Goal: Task Accomplishment & Management: Use online tool/utility

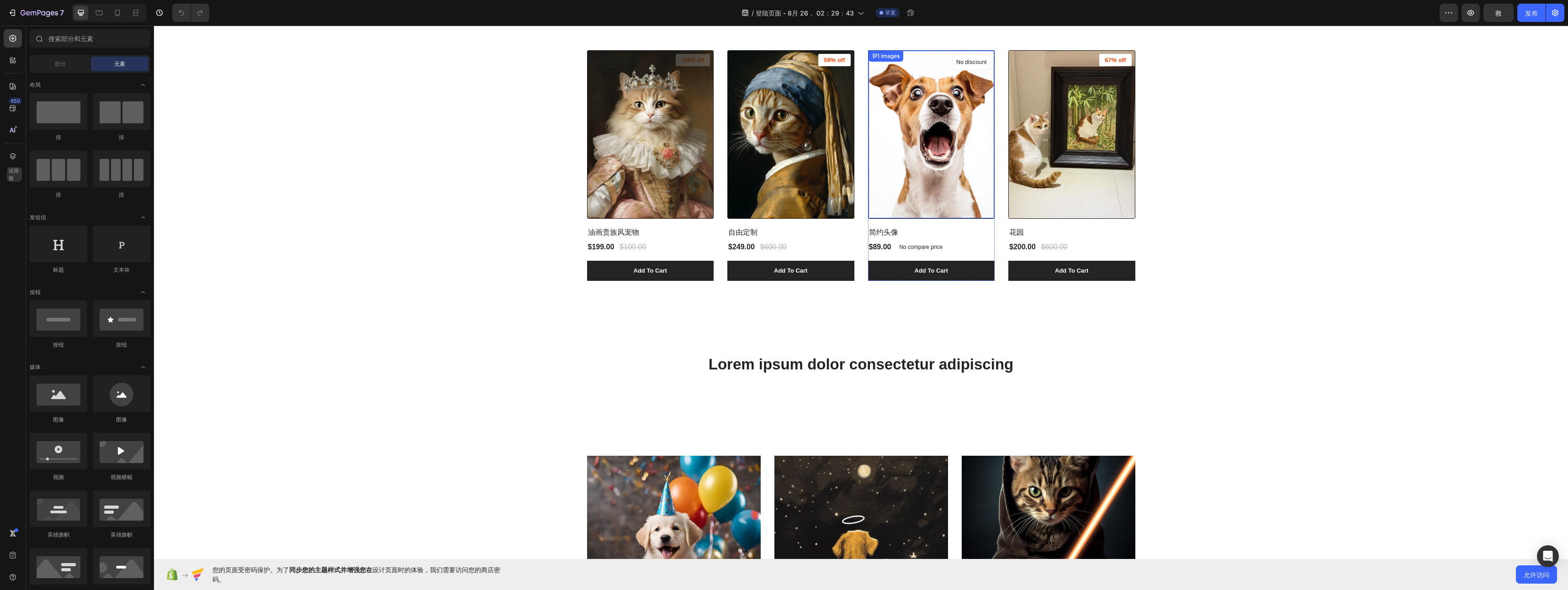
click at [889, 180] on img at bounding box center [931, 134] width 126 height 167
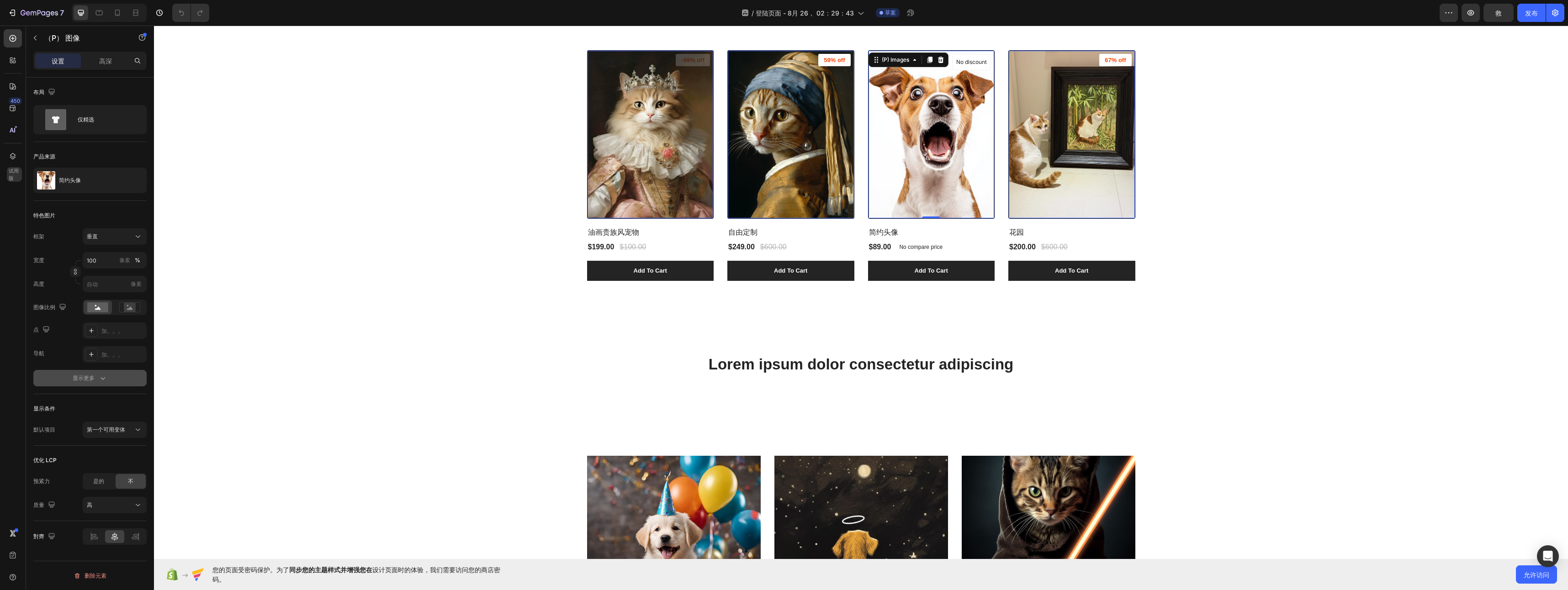
click at [94, 376] on div "显示更多" at bounding box center [89, 378] width 35 height 9
click at [116, 470] on div "缓出" at bounding box center [115, 474] width 56 height 9
click at [108, 498] on p "轻松" at bounding box center [113, 496] width 52 height 9
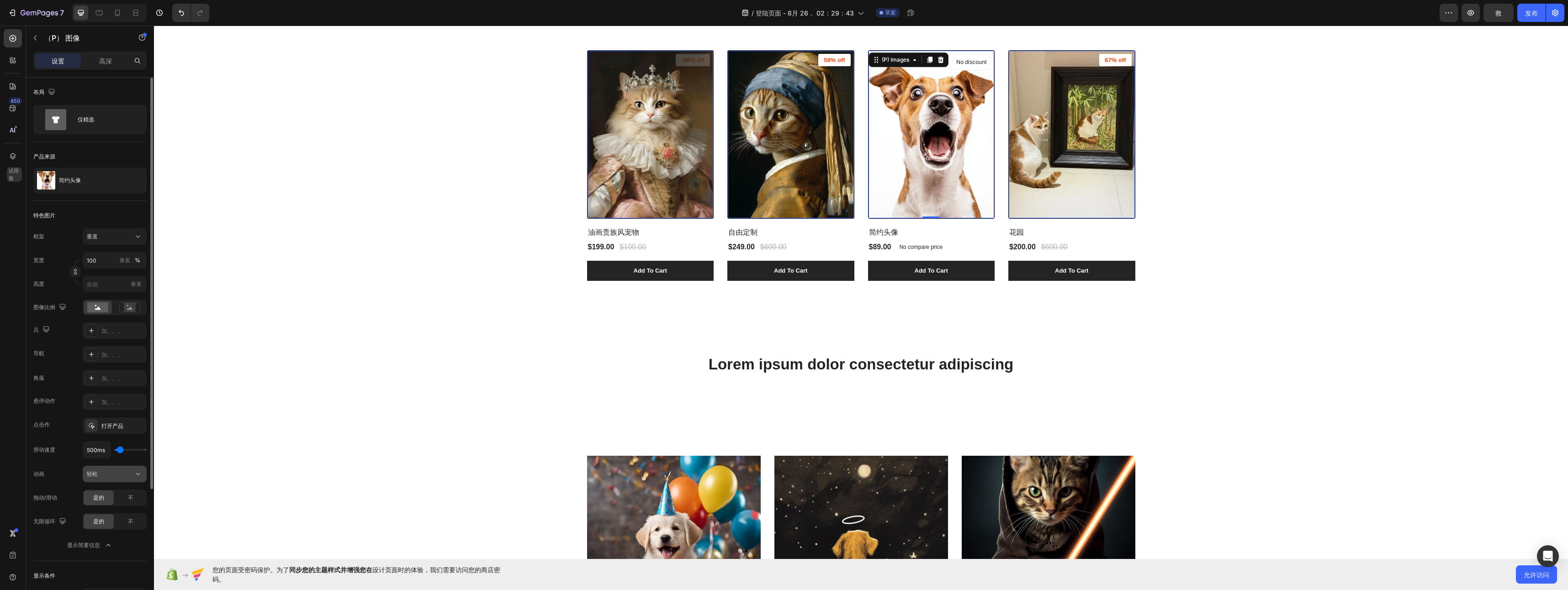
click at [129, 474] on div "轻松" at bounding box center [110, 474] width 47 height 9
click at [129, 476] on div "轻松" at bounding box center [110, 474] width 47 height 9
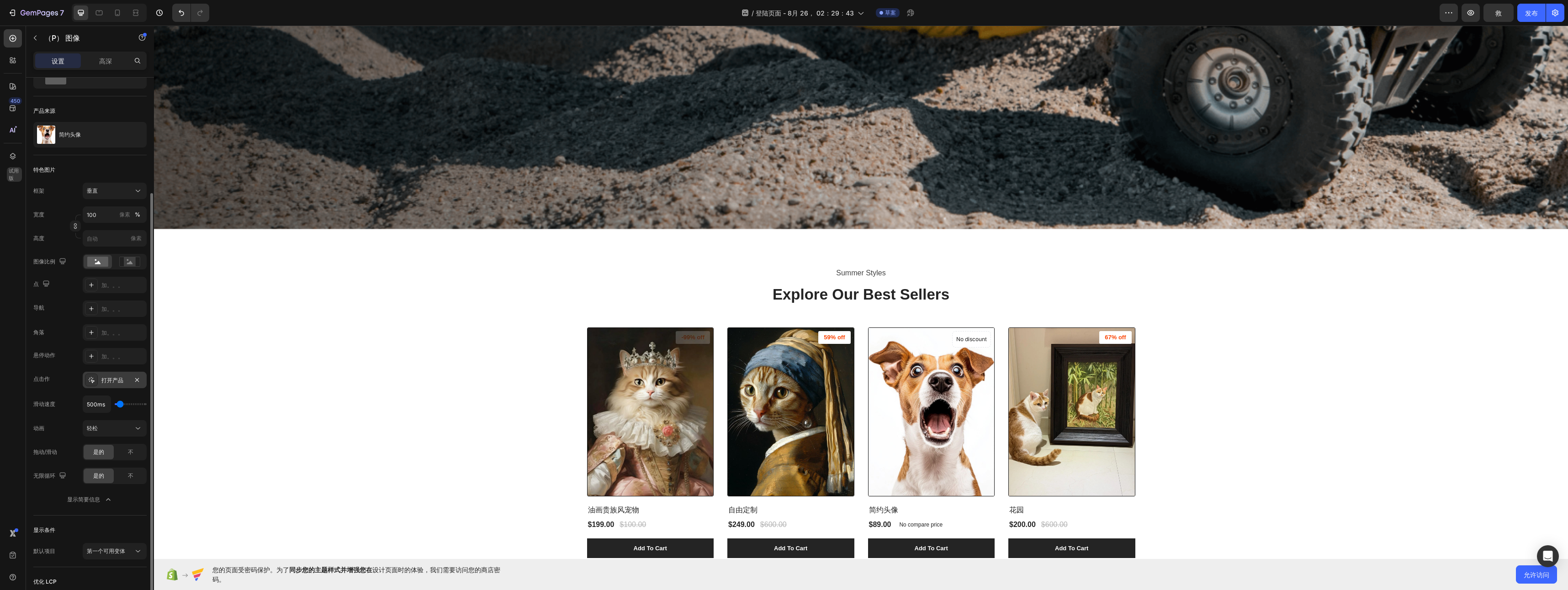
scroll to position [91, 0]
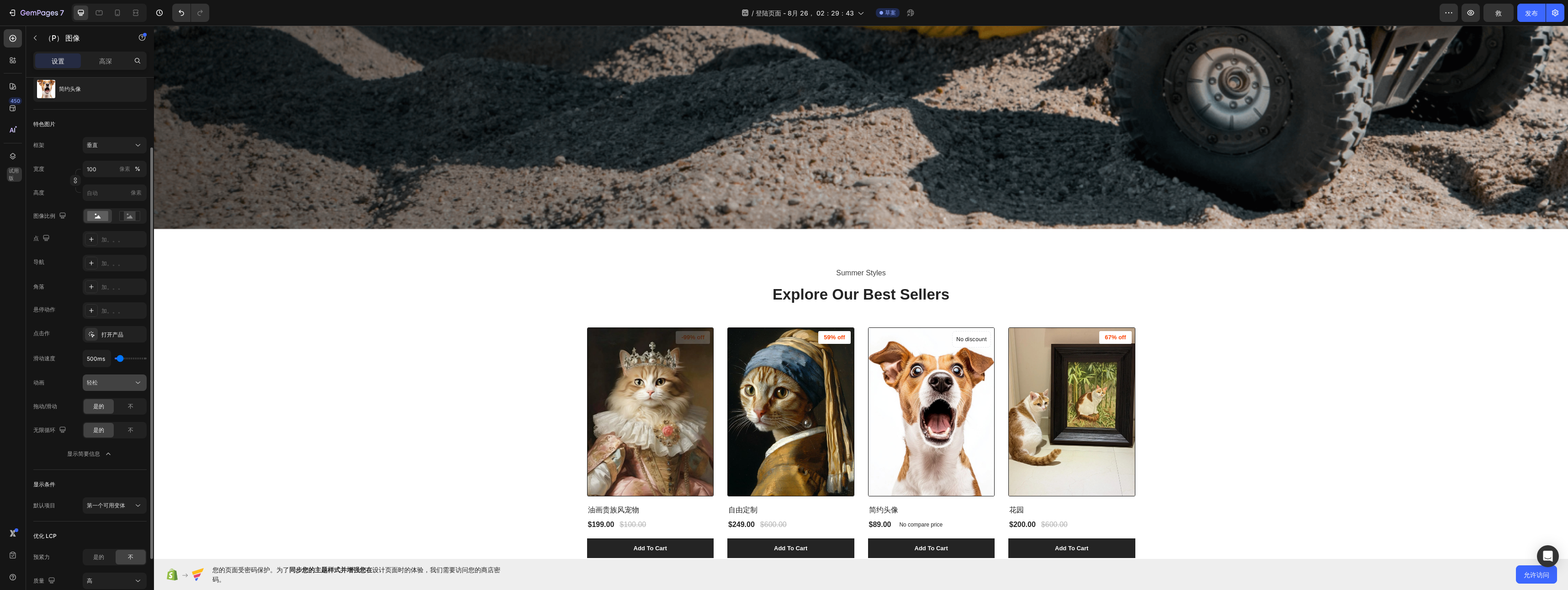
click at [114, 383] on div "轻松" at bounding box center [110, 383] width 47 height 9
click at [114, 418] on p "缓出" at bounding box center [113, 423] width 52 height 9
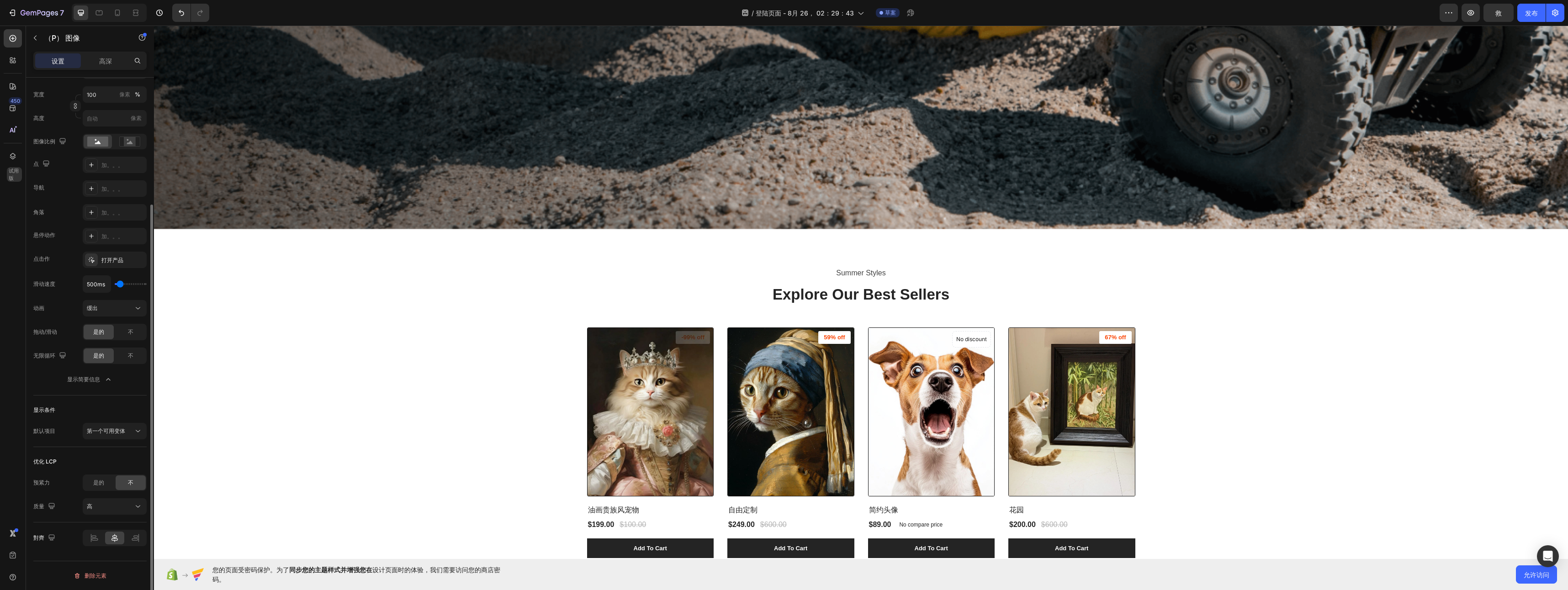
scroll to position [0, 0]
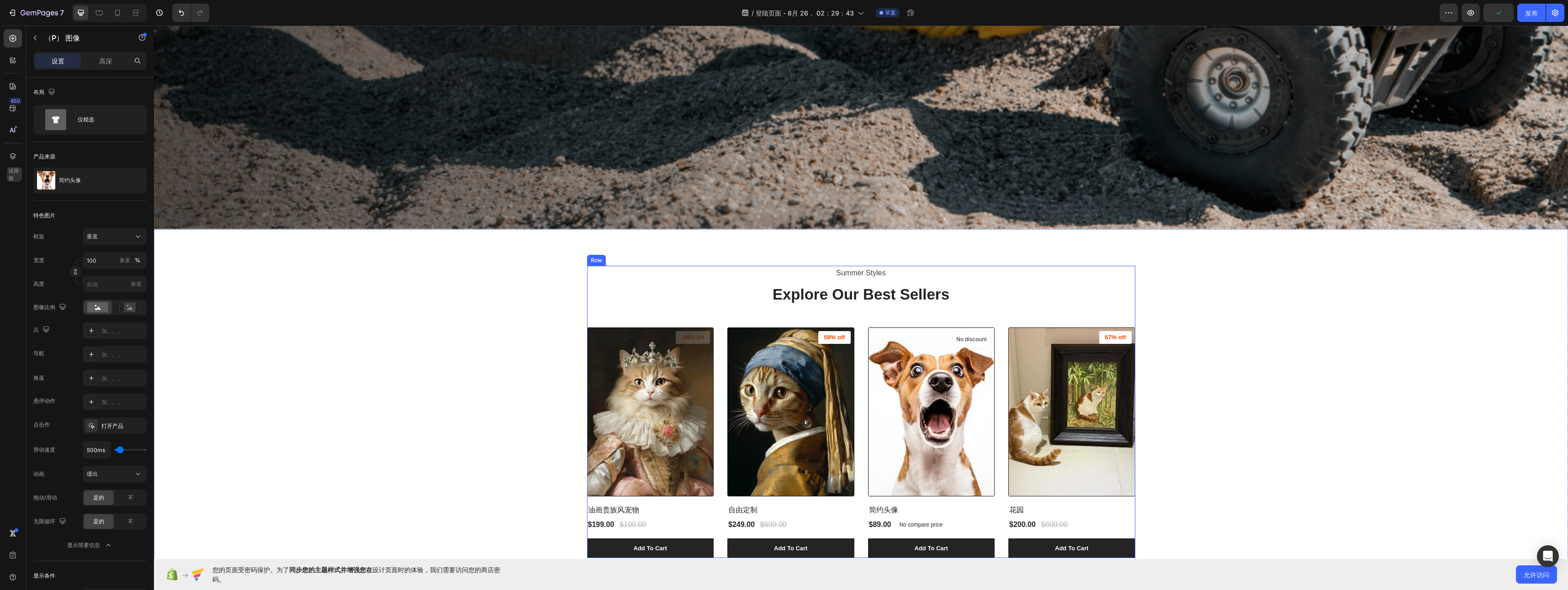
click at [723, 305] on div "Summer Styles Text block Explore Our Best Sellers Heading (P) Images -99% off P…" at bounding box center [861, 412] width 548 height 293
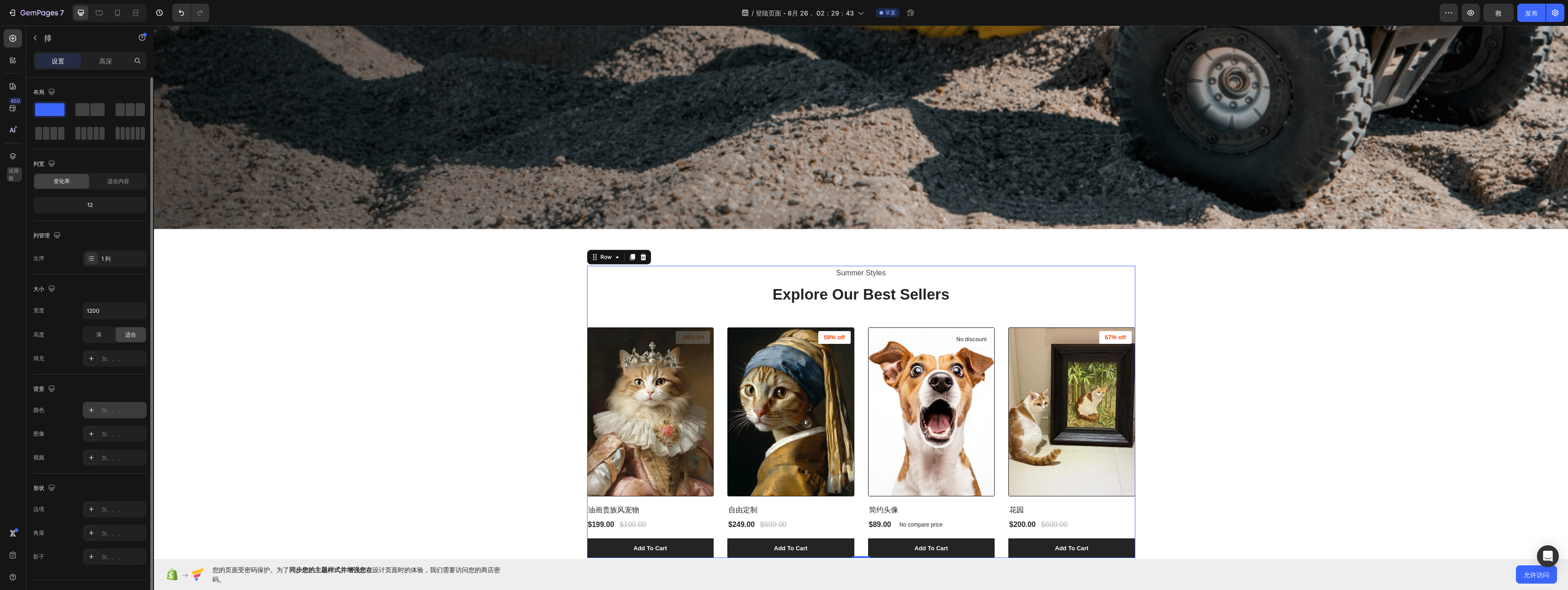
scroll to position [19, 0]
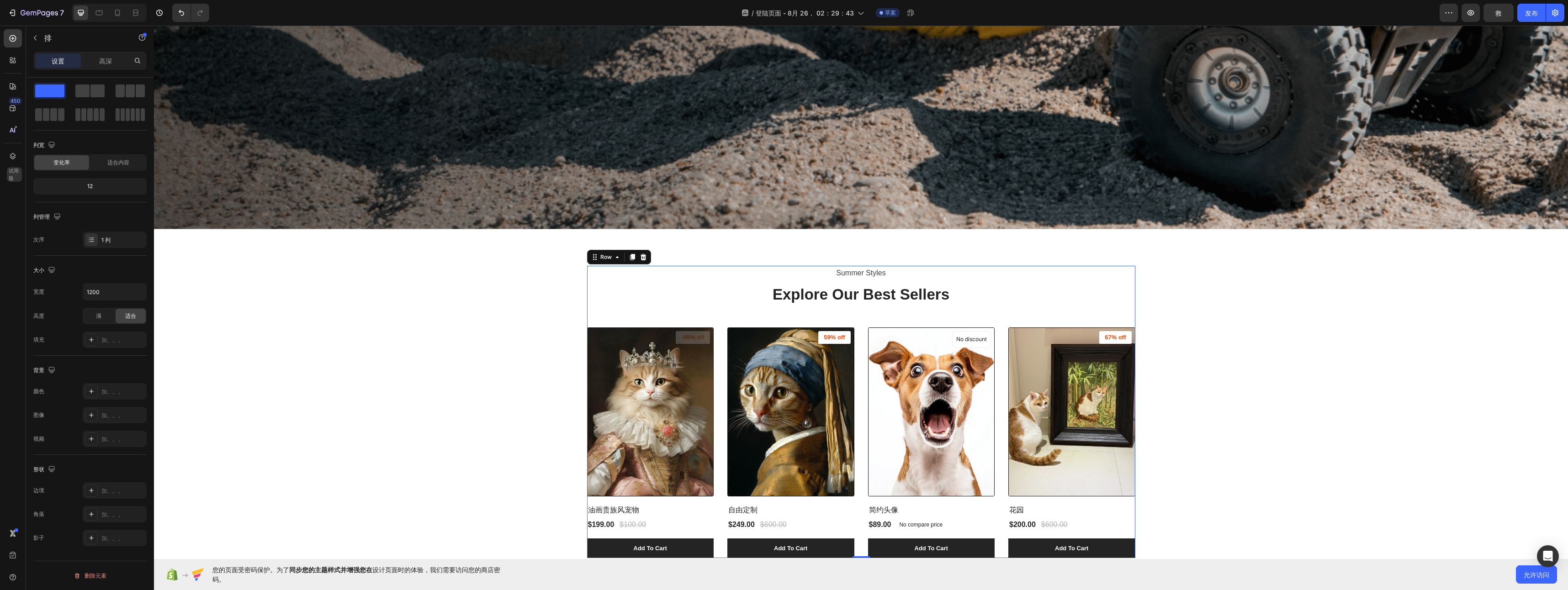
click at [603, 316] on div "Summer Styles Text block Explore Our Best Sellers Heading (P) Images -99% off P…" at bounding box center [861, 412] width 548 height 293
click at [98, 61] on div "高深" at bounding box center [105, 61] width 46 height 15
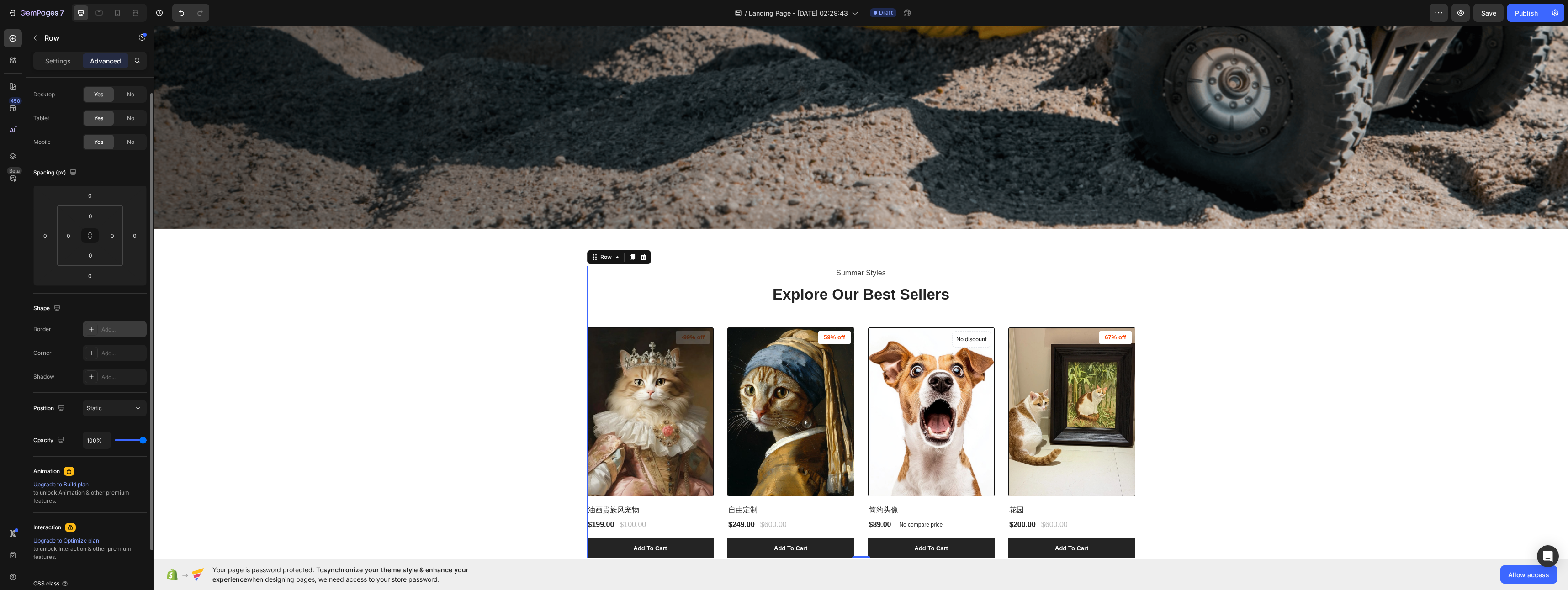
click at [117, 336] on div "Add..." at bounding box center [114, 329] width 64 height 16
click at [107, 358] on div "Add..." at bounding box center [114, 353] width 64 height 16
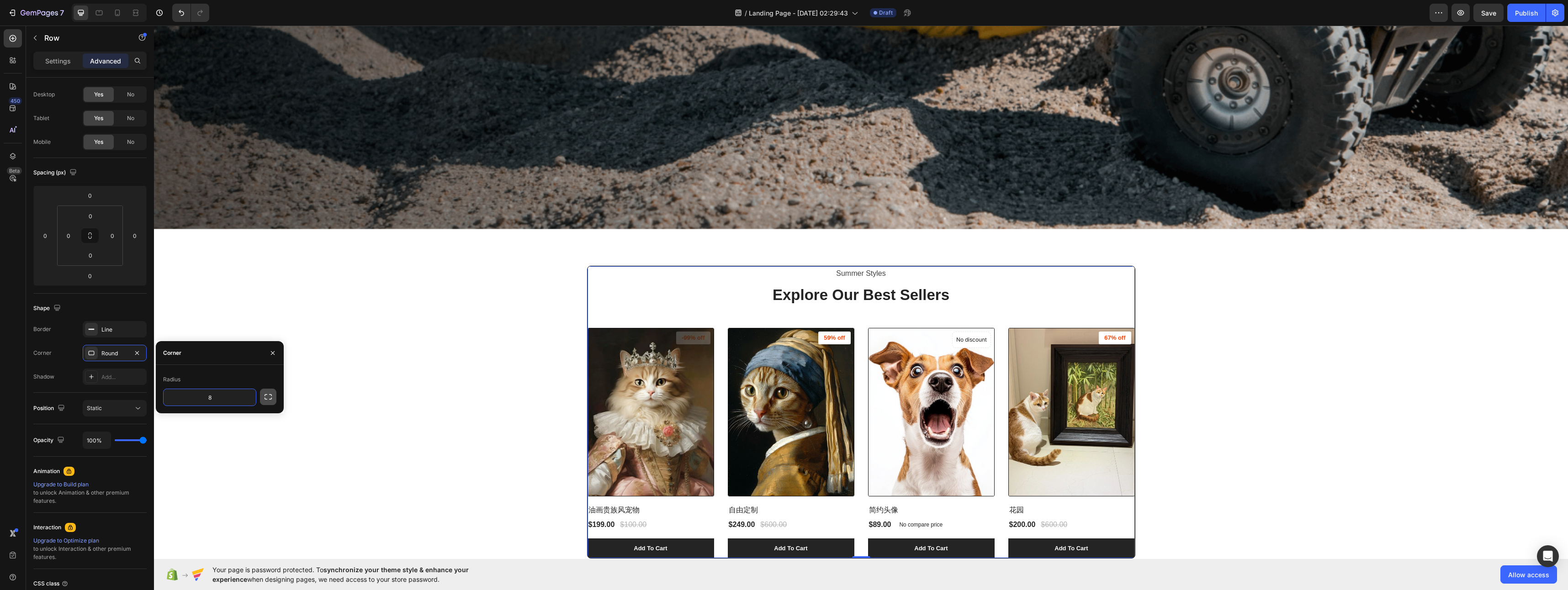
click at [265, 398] on icon "button" at bounding box center [268, 397] width 9 height 9
click at [226, 400] on input "8" at bounding box center [234, 397] width 44 height 16
click at [224, 422] on input "8" at bounding box center [234, 418] width 44 height 16
click at [192, 420] on input "8" at bounding box center [186, 418] width 44 height 16
click at [188, 400] on input "8" at bounding box center [186, 397] width 44 height 16
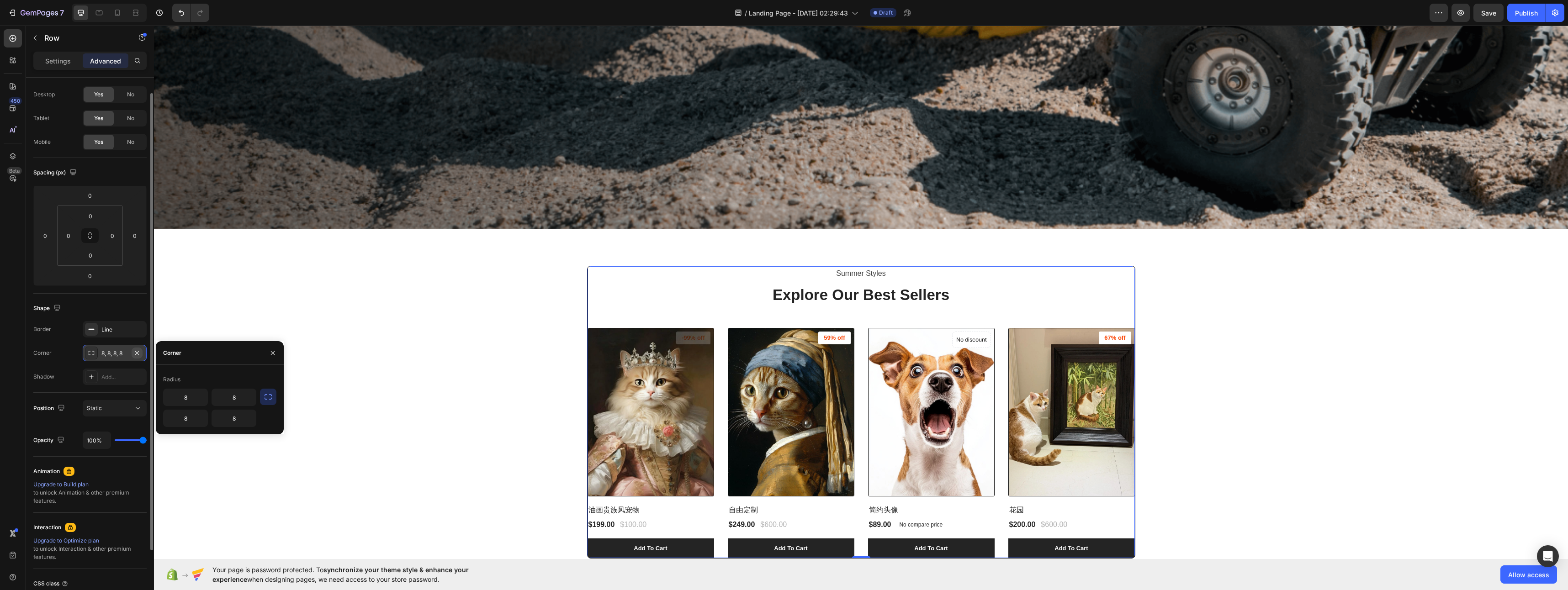
click at [135, 352] on icon "button" at bounding box center [137, 353] width 7 height 7
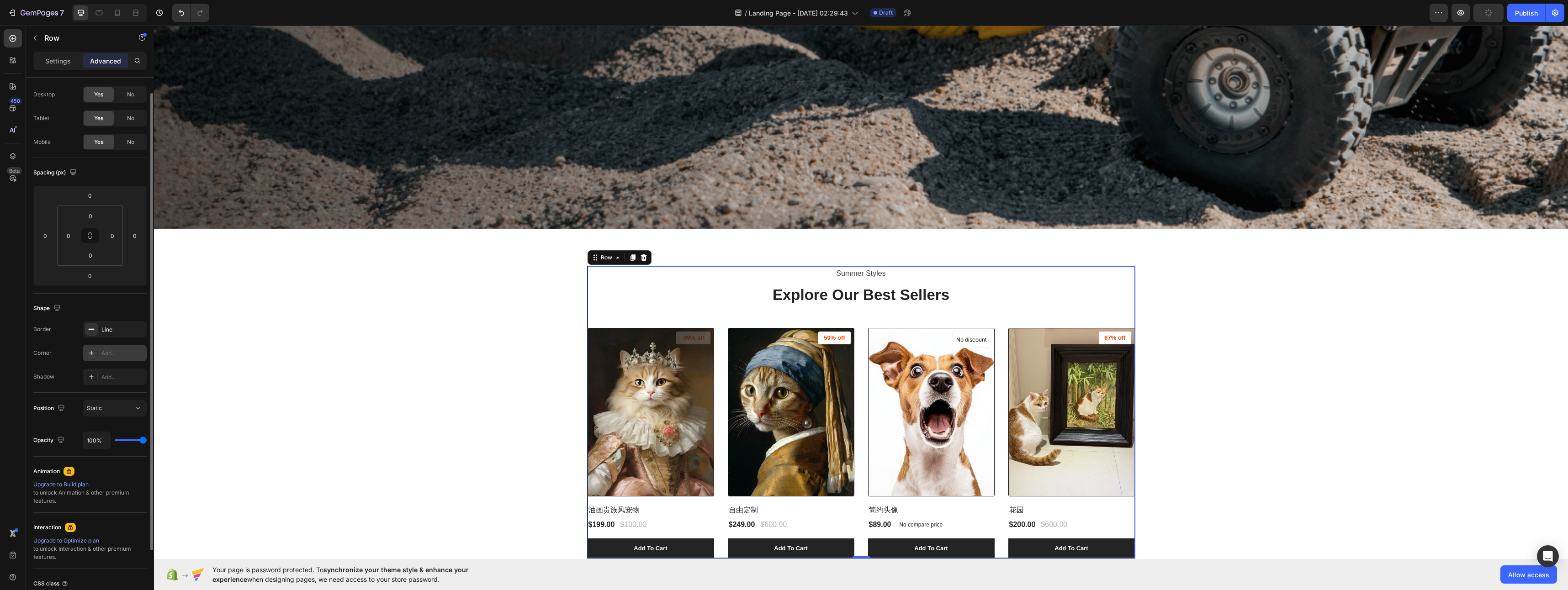
click at [99, 352] on div "Add..." at bounding box center [114, 353] width 64 height 16
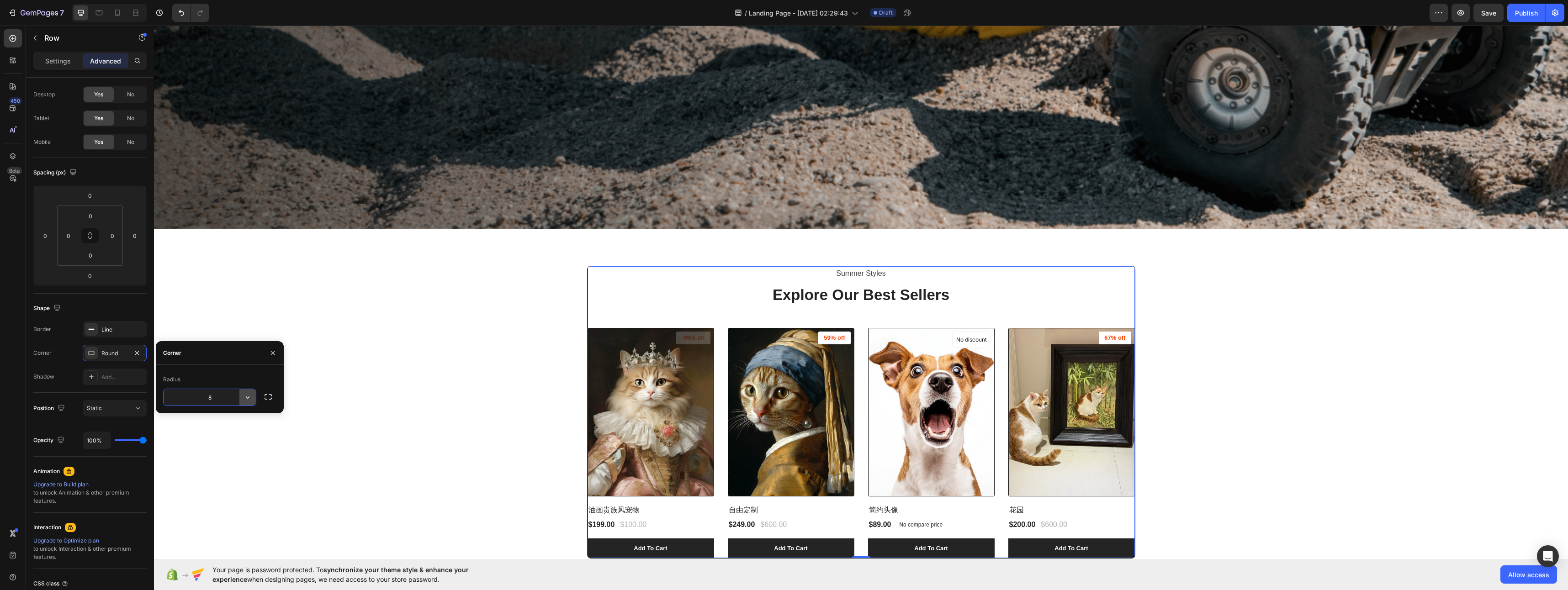
click at [247, 401] on icon "button" at bounding box center [247, 397] width 9 height 9
click at [243, 455] on icon at bounding box center [243, 455] width 9 height 9
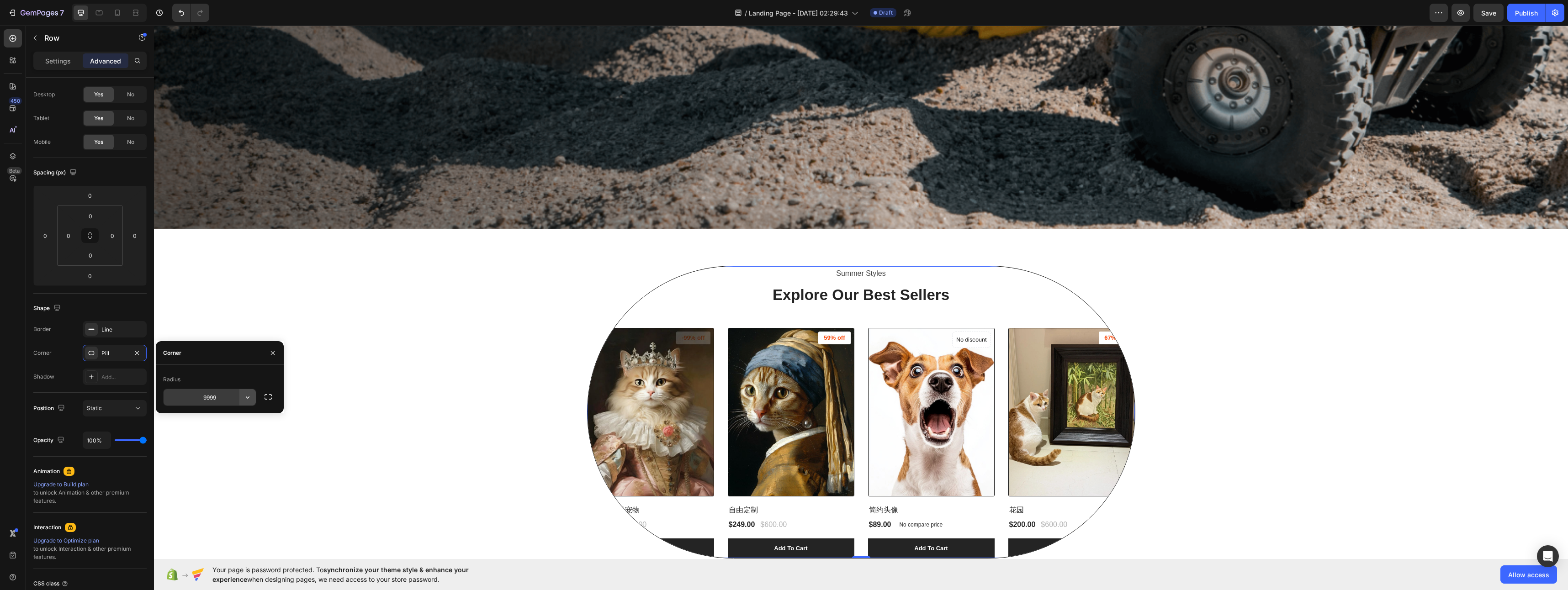
click at [239, 395] on button "button" at bounding box center [247, 397] width 16 height 16
click at [233, 429] on div "Sharp" at bounding box center [214, 438] width 75 height 18
type input "0"
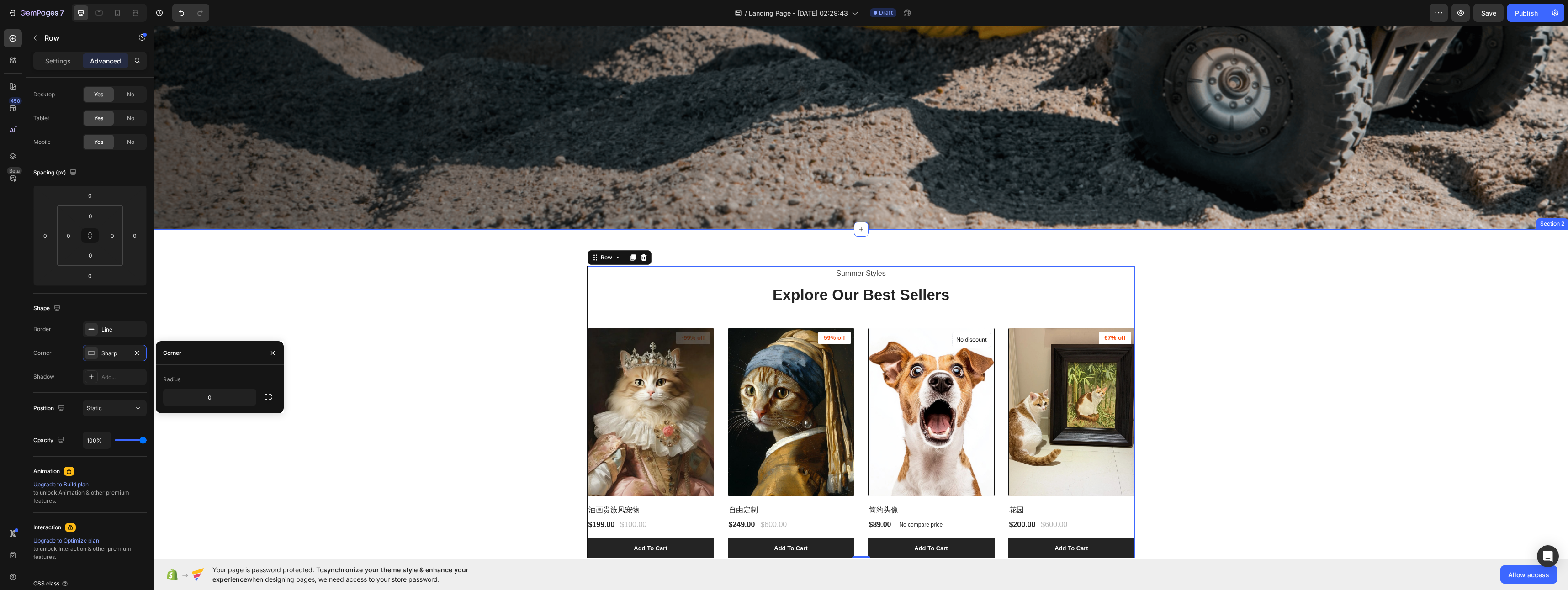
click at [332, 409] on div "Summer Styles Text block Explore Our Best Sellers Heading (P) Images -99% off P…" at bounding box center [861, 412] width 1401 height 293
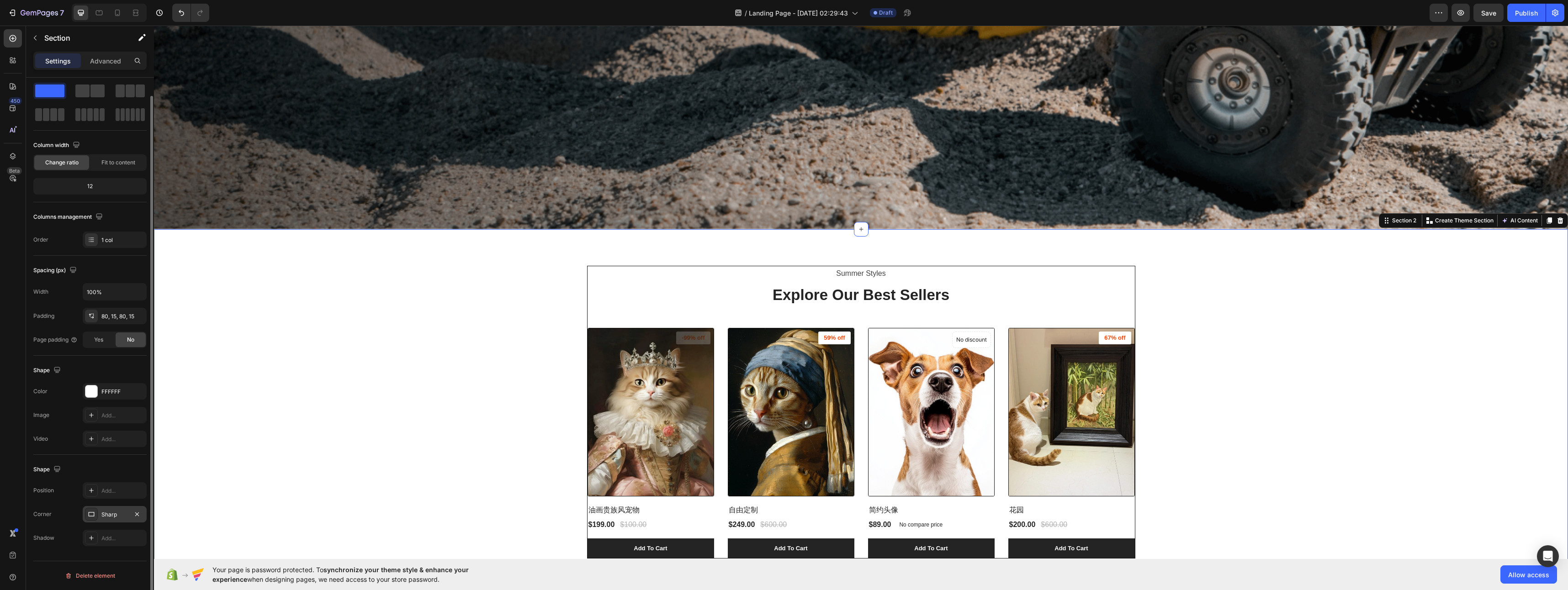
click at [117, 519] on div "Sharp" at bounding box center [114, 514] width 64 height 16
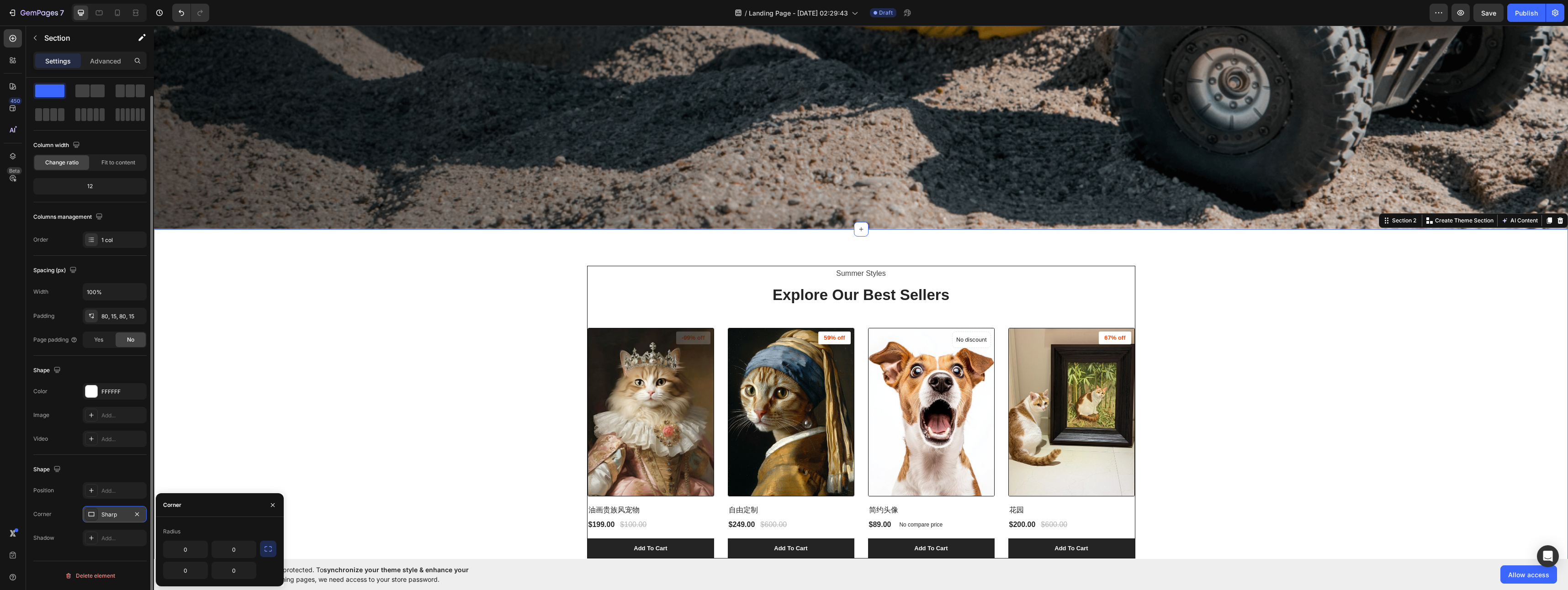
click at [116, 514] on div "Sharp" at bounding box center [115, 515] width 27 height 9
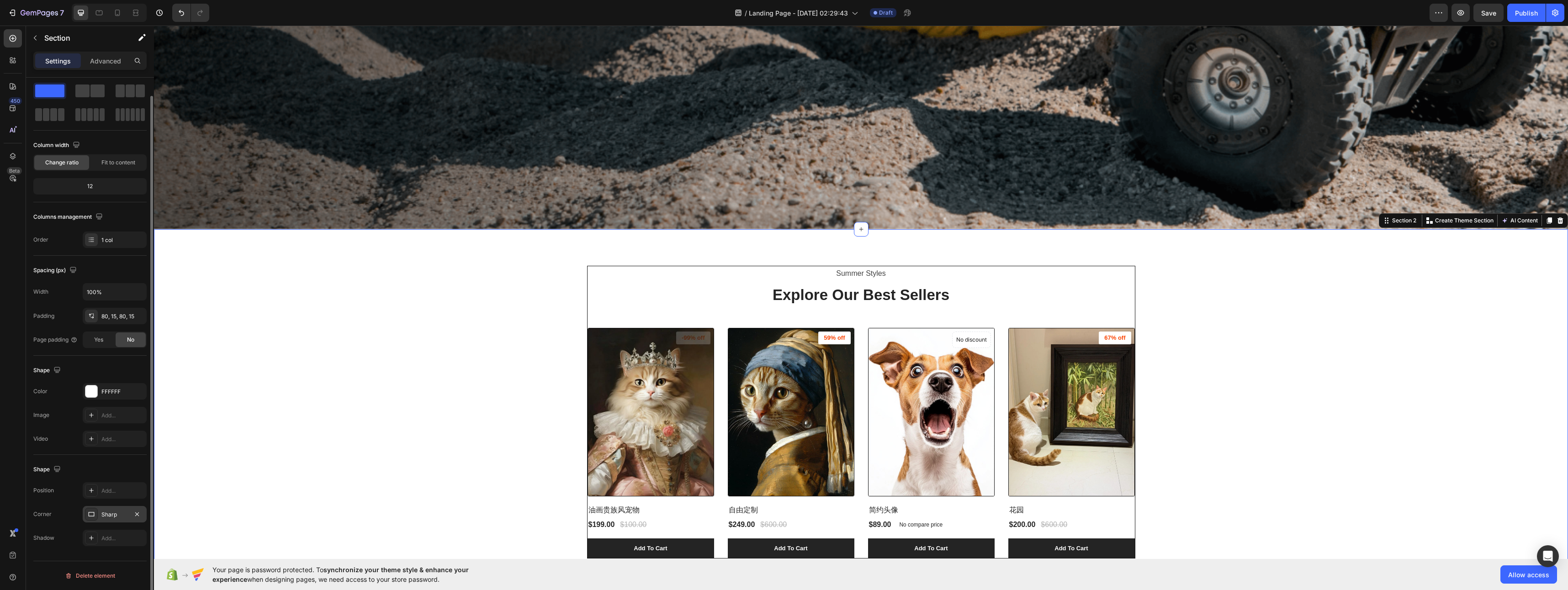
click at [116, 513] on div "Sharp" at bounding box center [115, 515] width 27 height 9
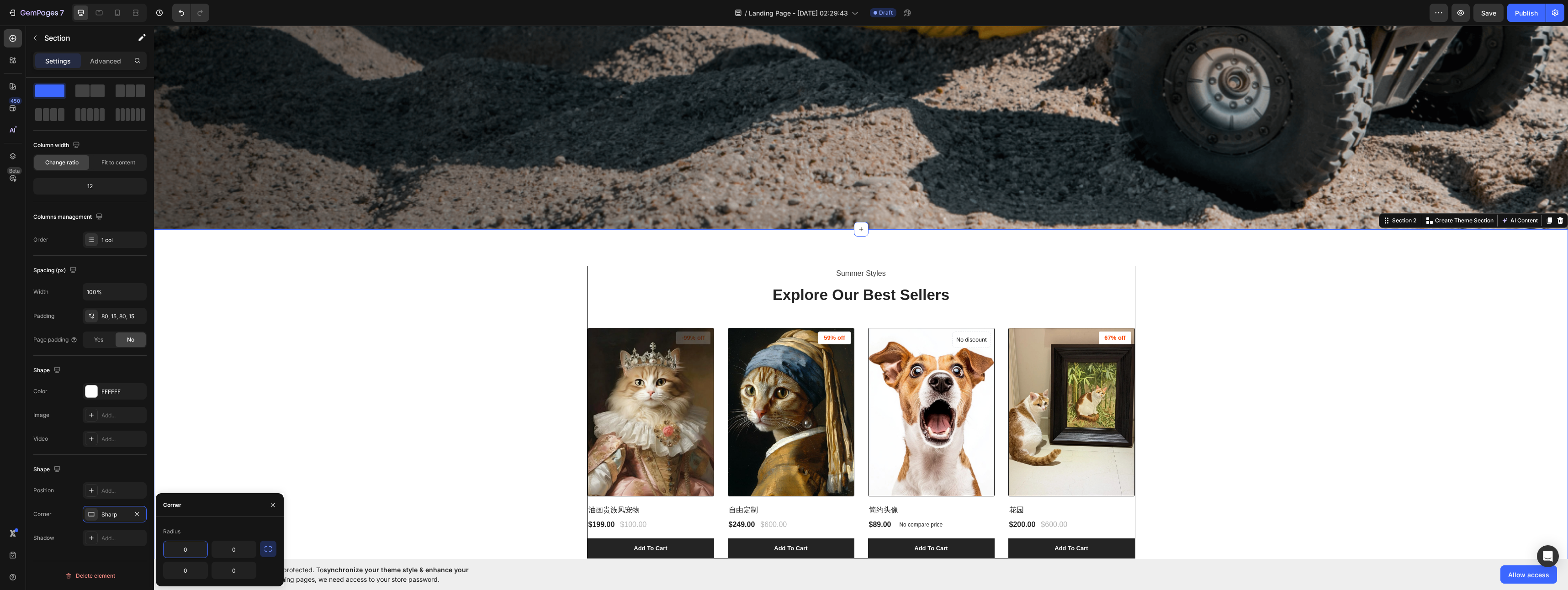
click at [198, 549] on input "0" at bounding box center [186, 549] width 44 height 16
click at [114, 536] on div "Add..." at bounding box center [123, 538] width 43 height 9
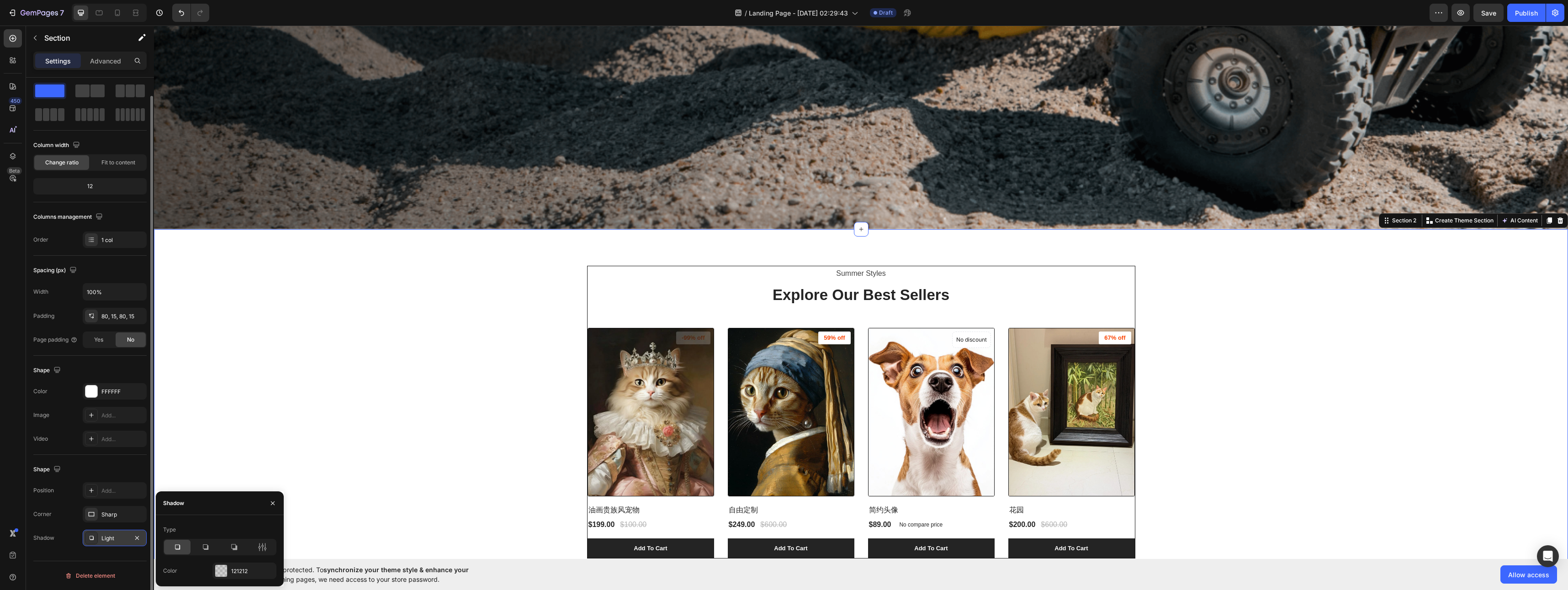
click at [114, 536] on div "Light" at bounding box center [115, 538] width 27 height 9
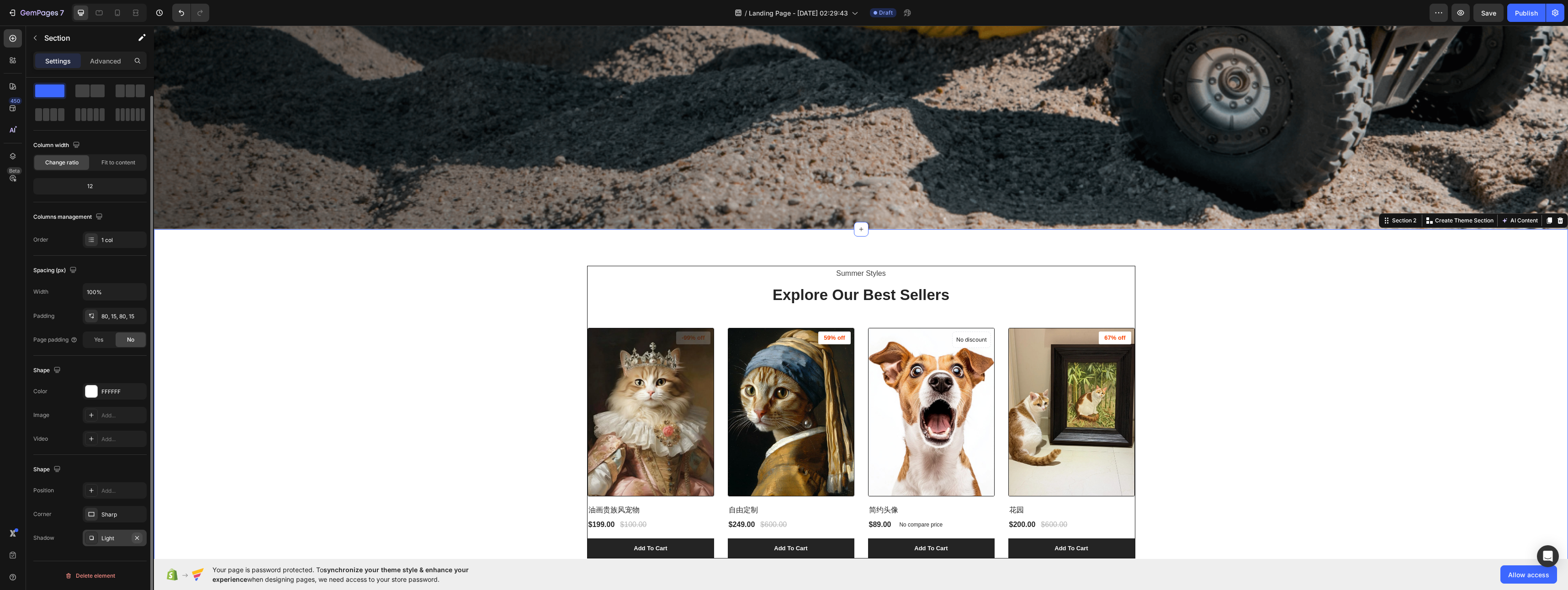
click at [136, 538] on icon "button" at bounding box center [137, 537] width 4 height 4
click at [138, 515] on icon "button" at bounding box center [137, 514] width 7 height 7
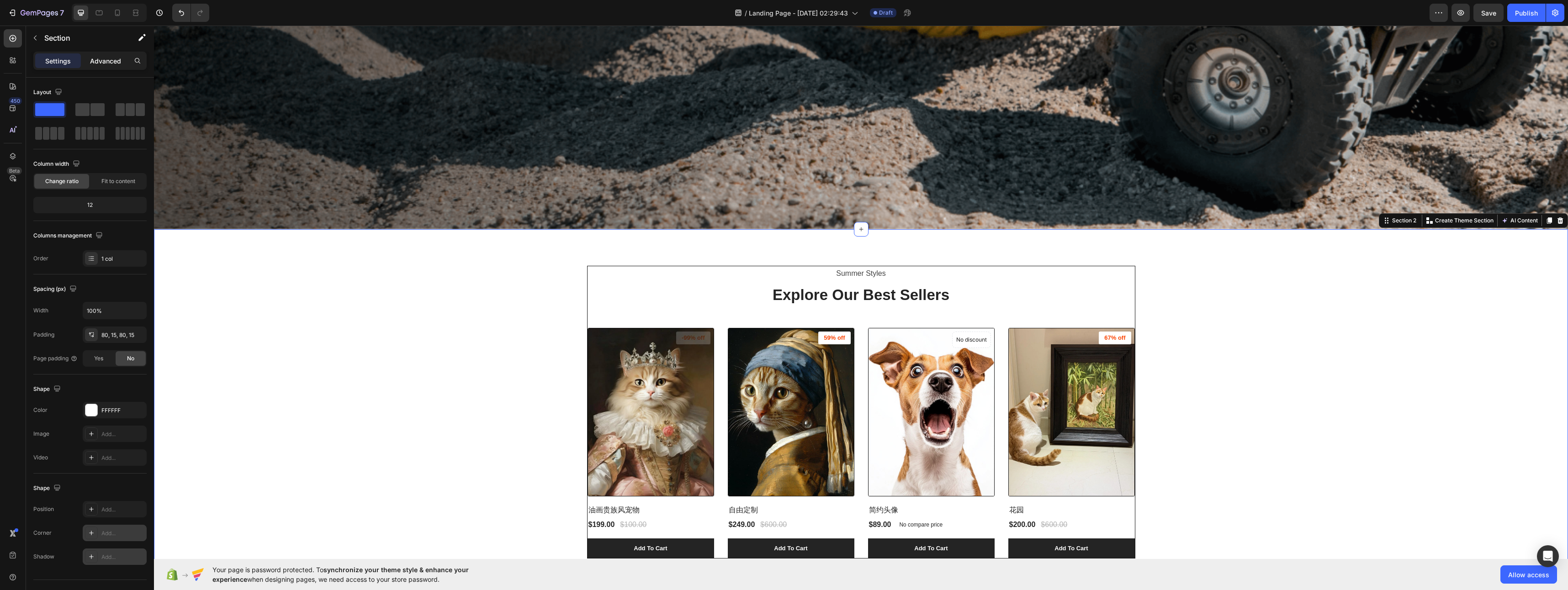
click at [122, 58] on div "Advanced" at bounding box center [105, 61] width 46 height 15
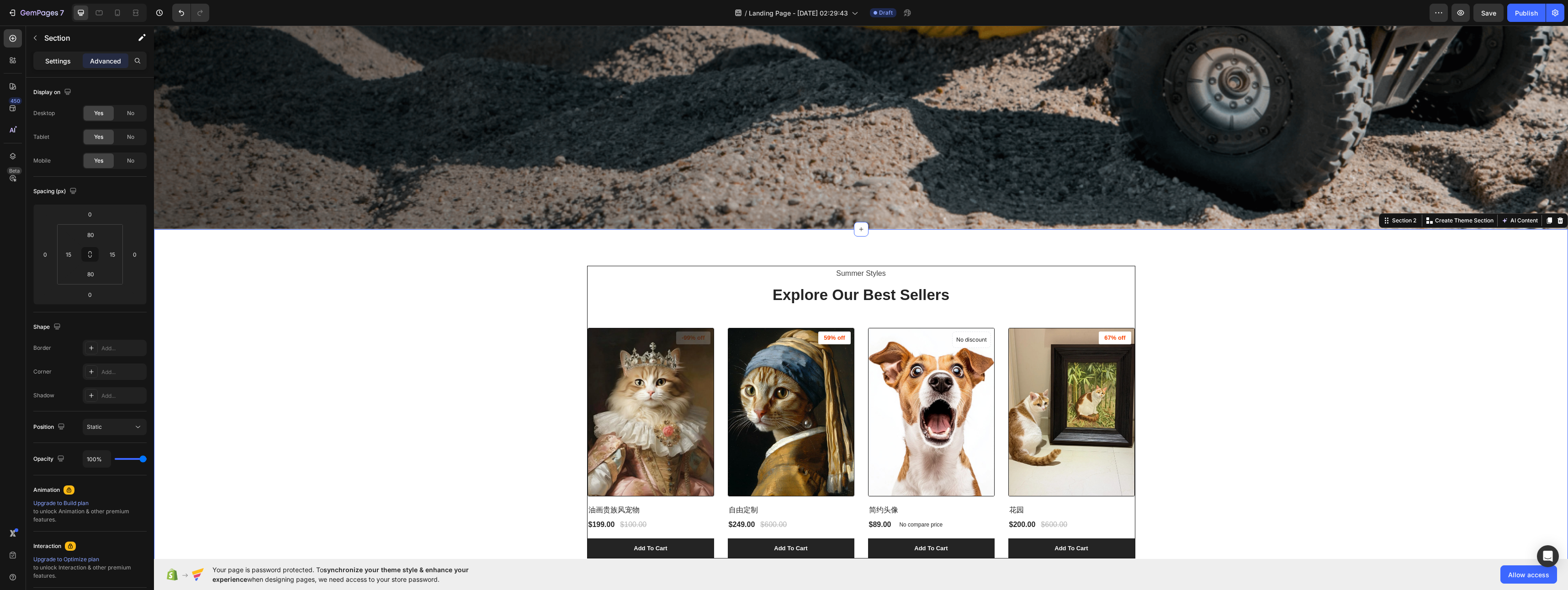
click at [49, 59] on p "Settings" at bounding box center [58, 61] width 26 height 10
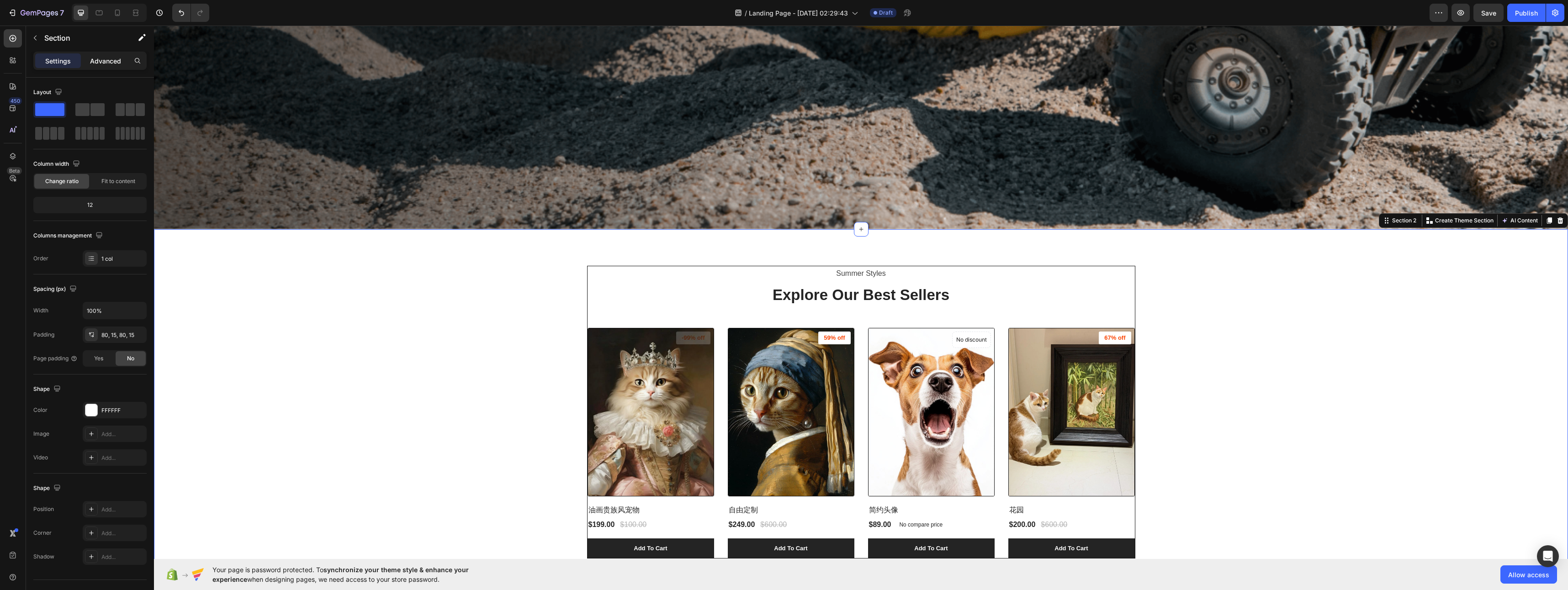
click at [86, 65] on div "Advanced" at bounding box center [105, 61] width 46 height 15
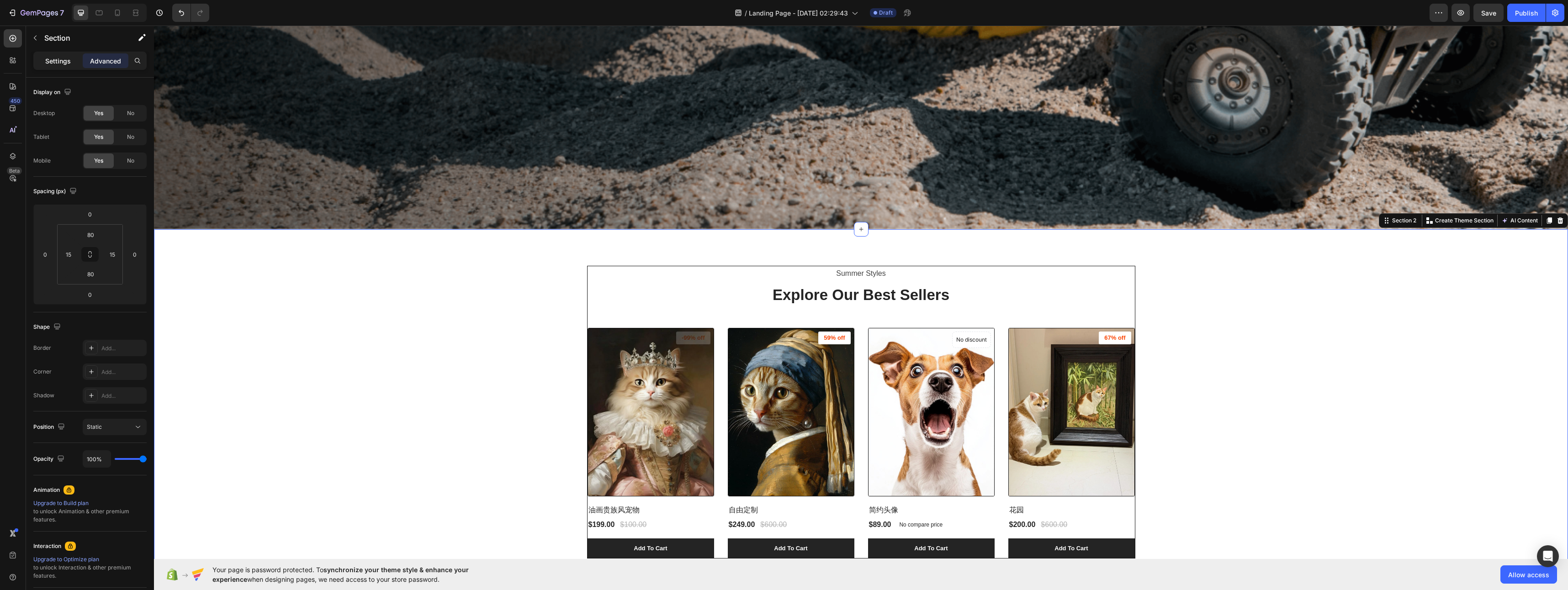
click at [65, 60] on p "Settings" at bounding box center [58, 61] width 26 height 10
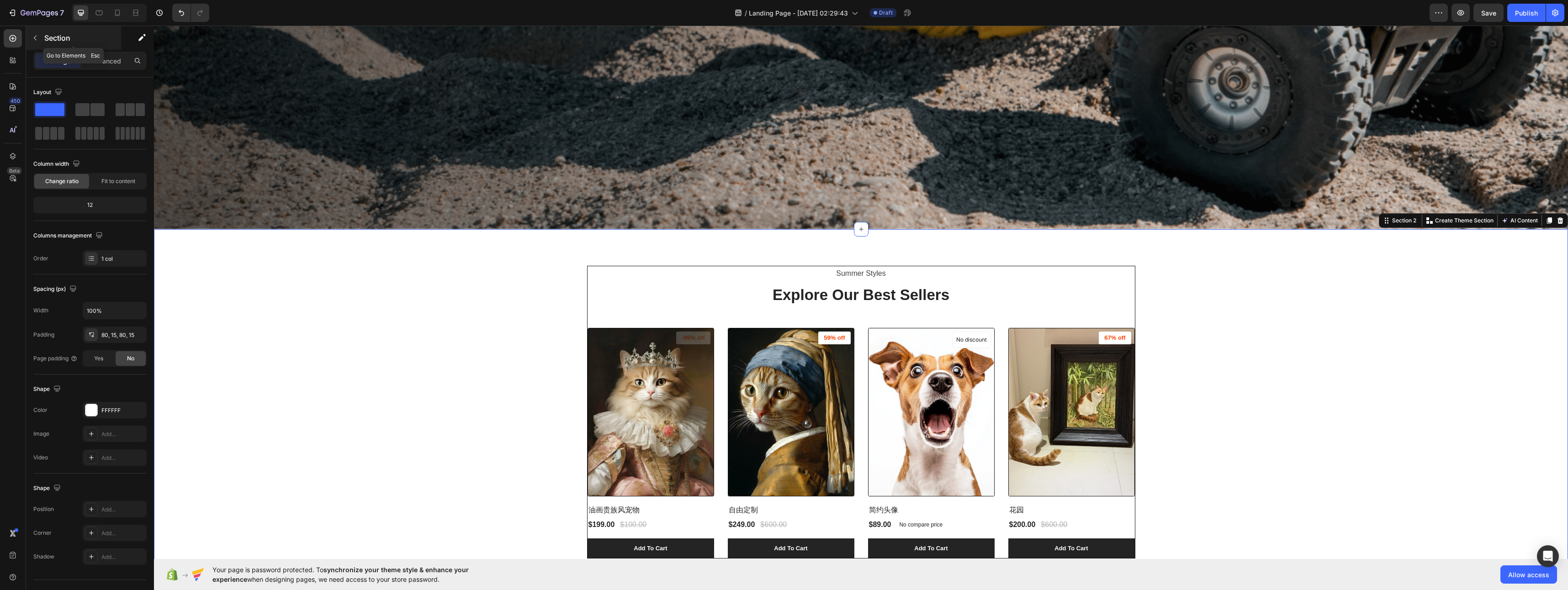
click at [41, 36] on button "button" at bounding box center [35, 38] width 15 height 15
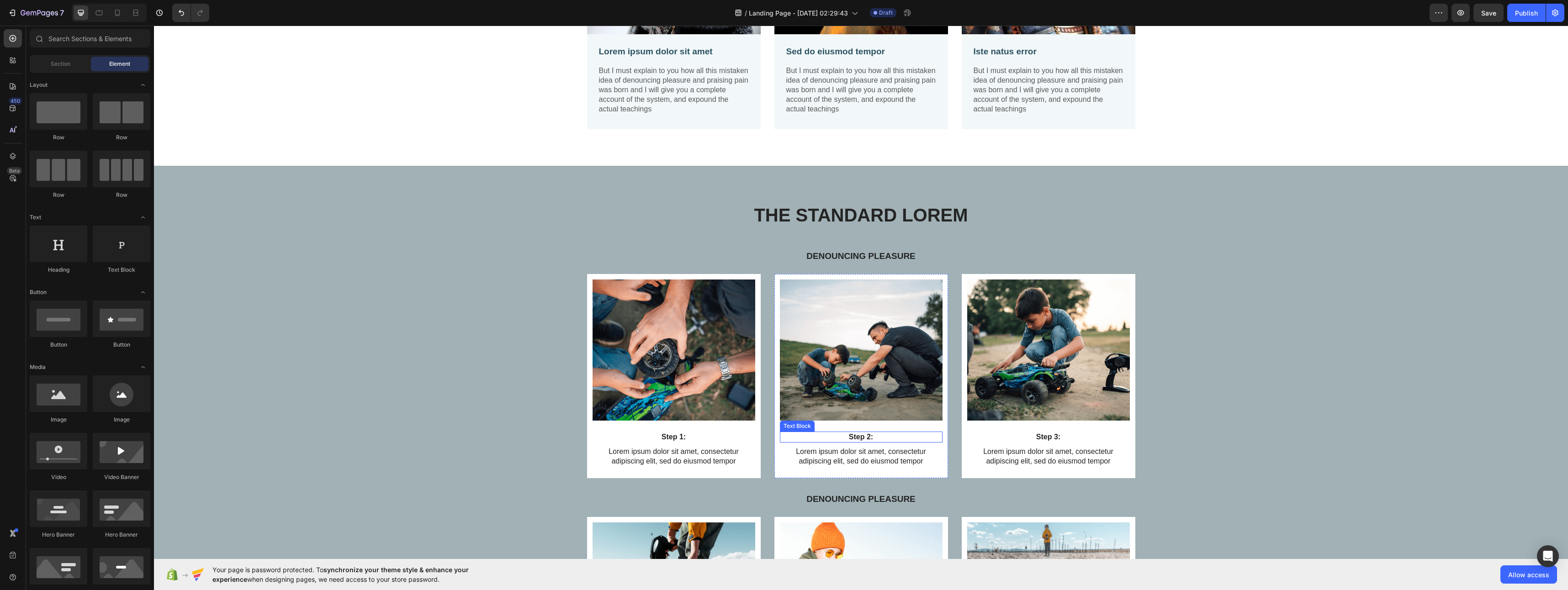
scroll to position [1689, 0]
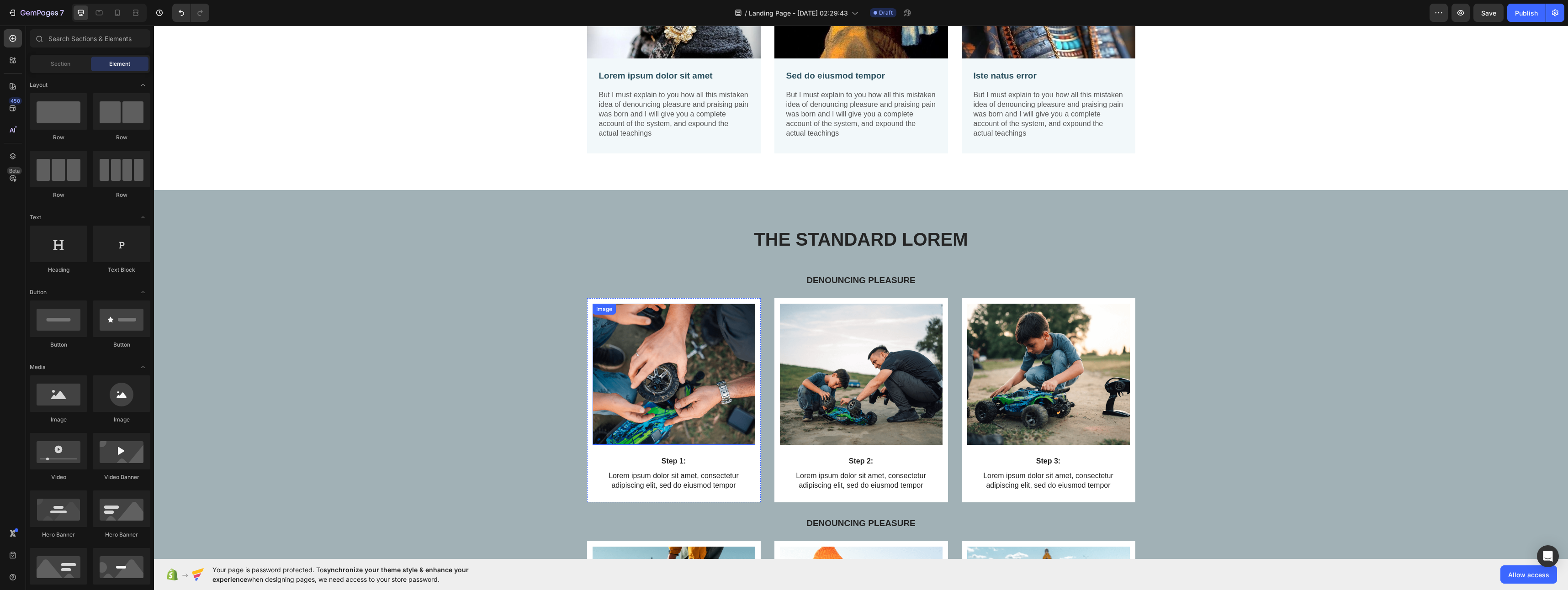
click at [695, 356] on img at bounding box center [674, 374] width 163 height 141
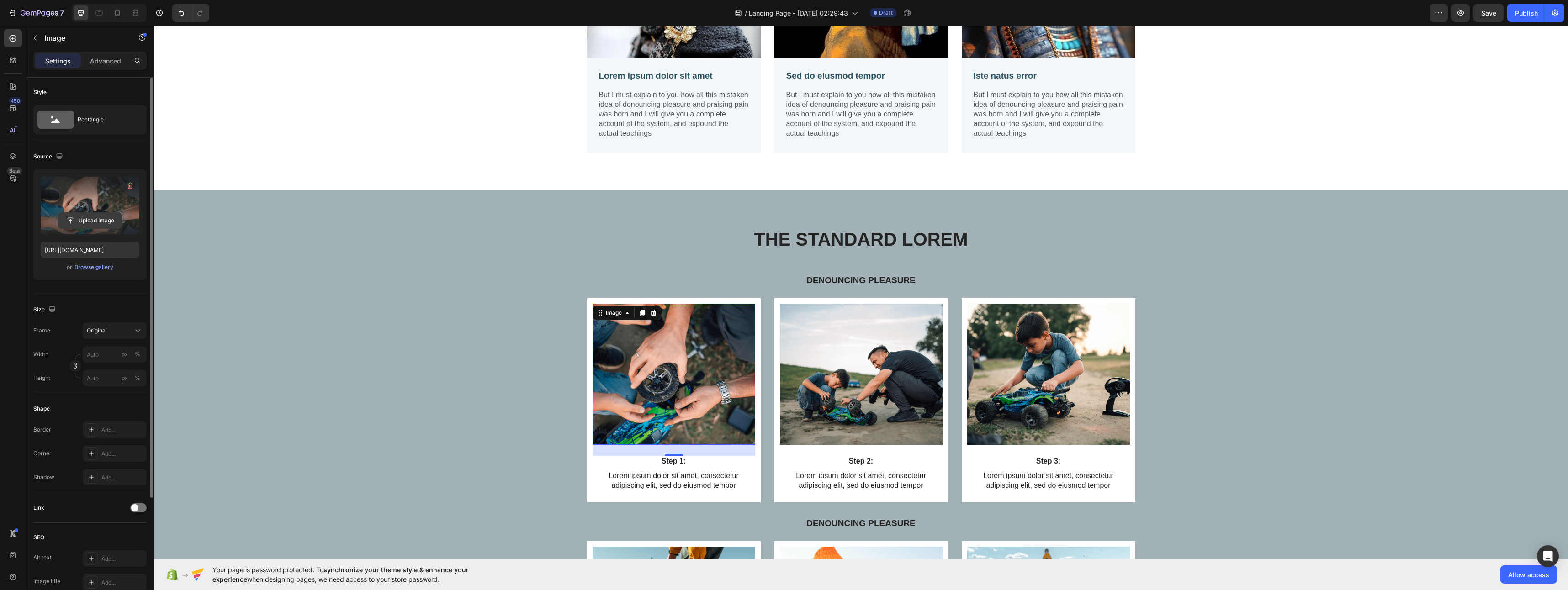
click at [86, 219] on input "file" at bounding box center [90, 221] width 63 height 16
type input "[URL][DOMAIN_NAME]"
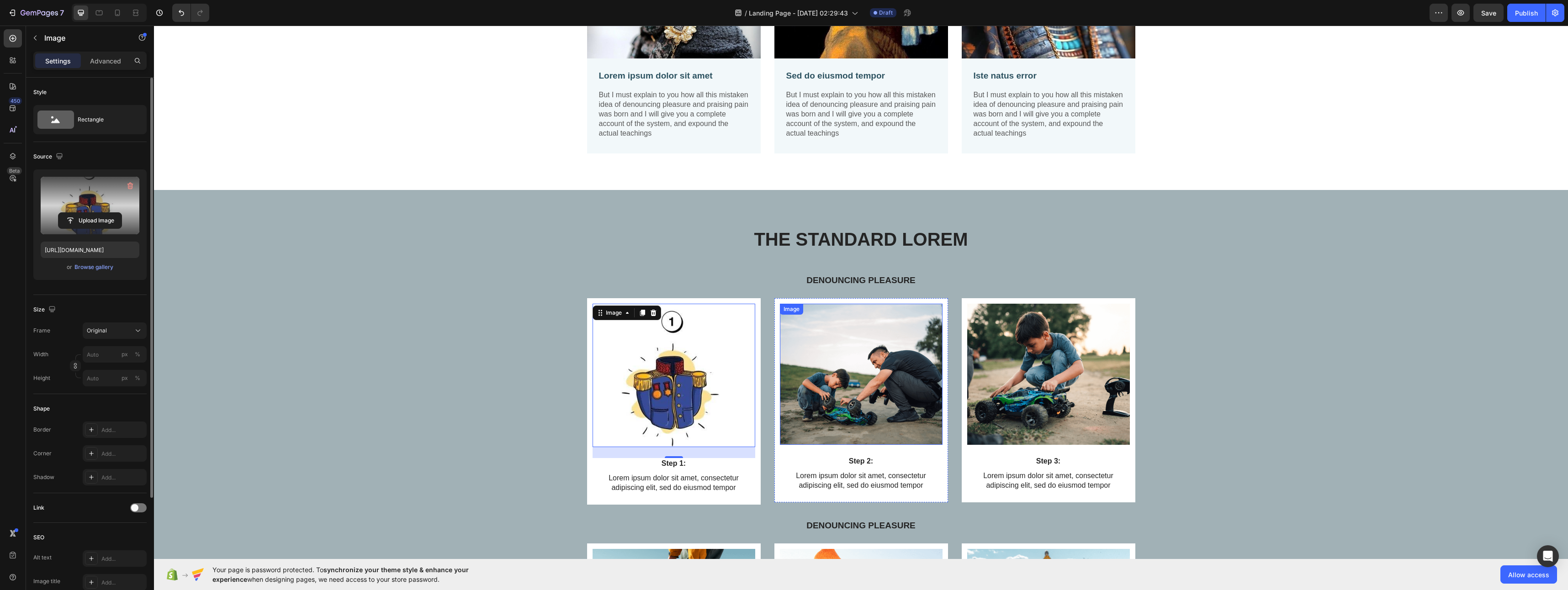
click at [852, 432] on img at bounding box center [861, 374] width 163 height 141
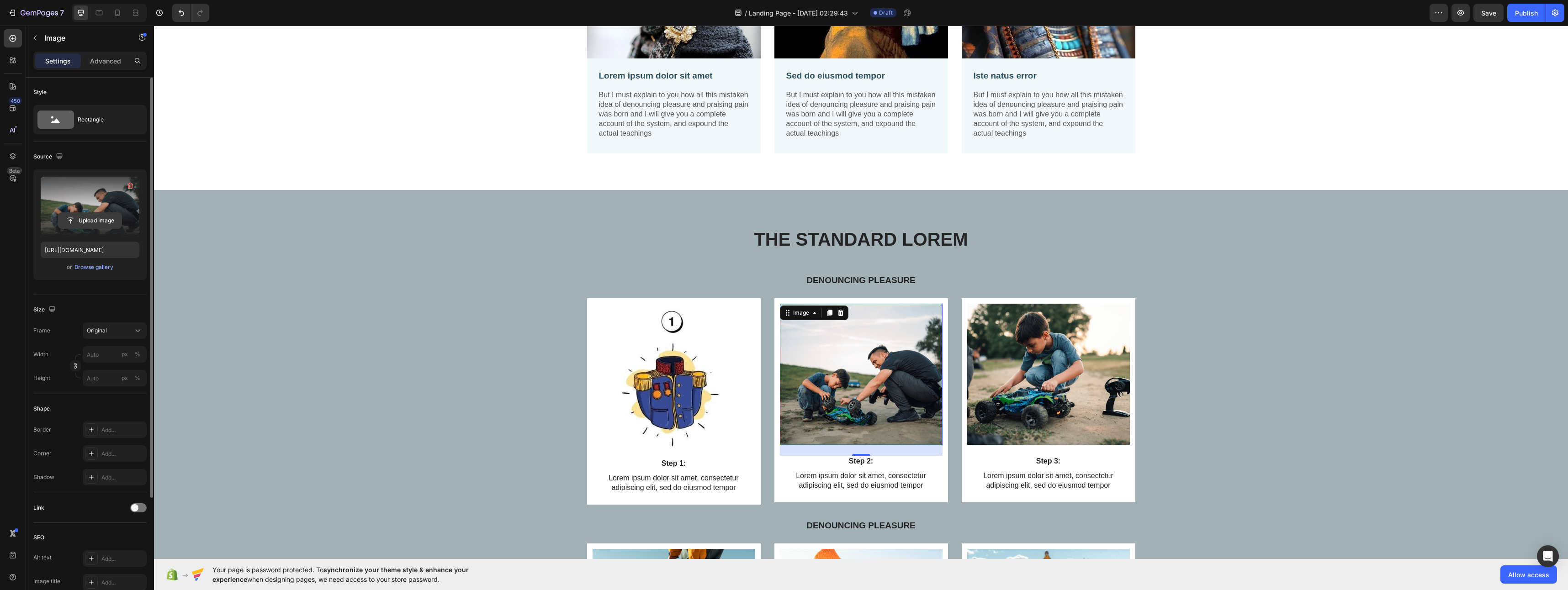
click at [98, 215] on input "file" at bounding box center [90, 221] width 63 height 16
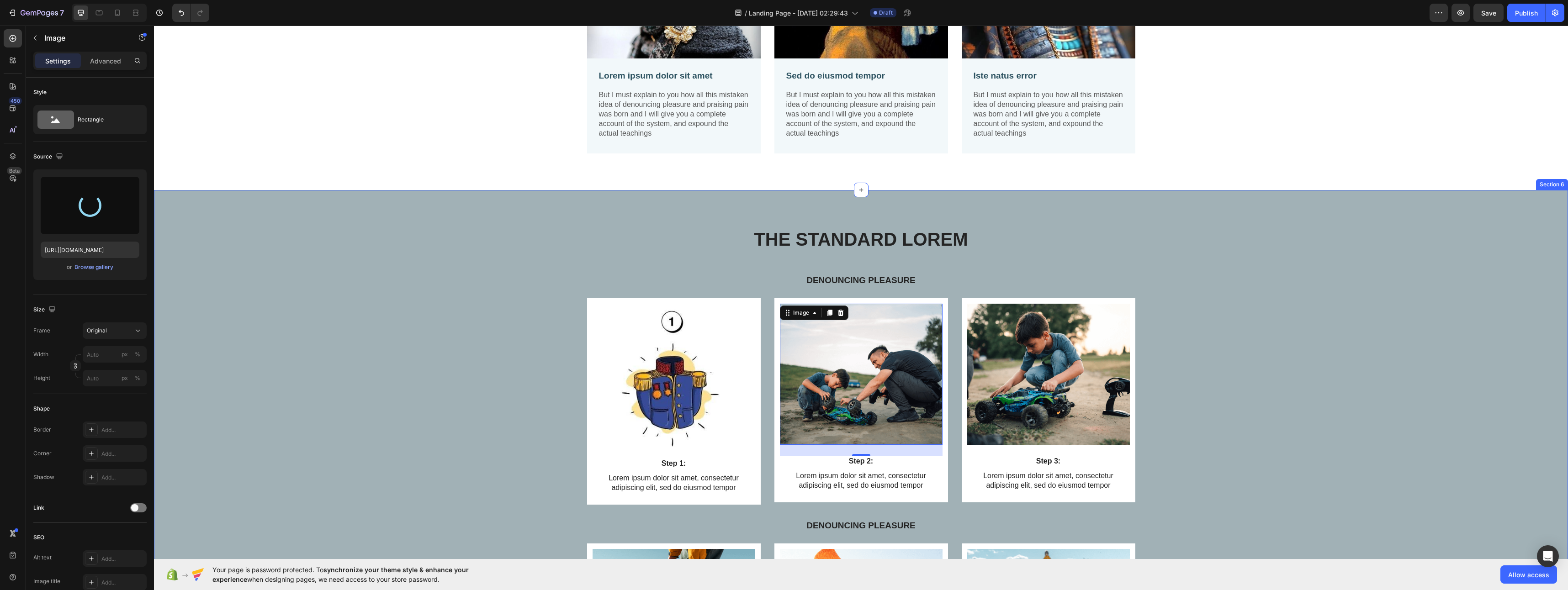
type input "[URL][DOMAIN_NAME]"
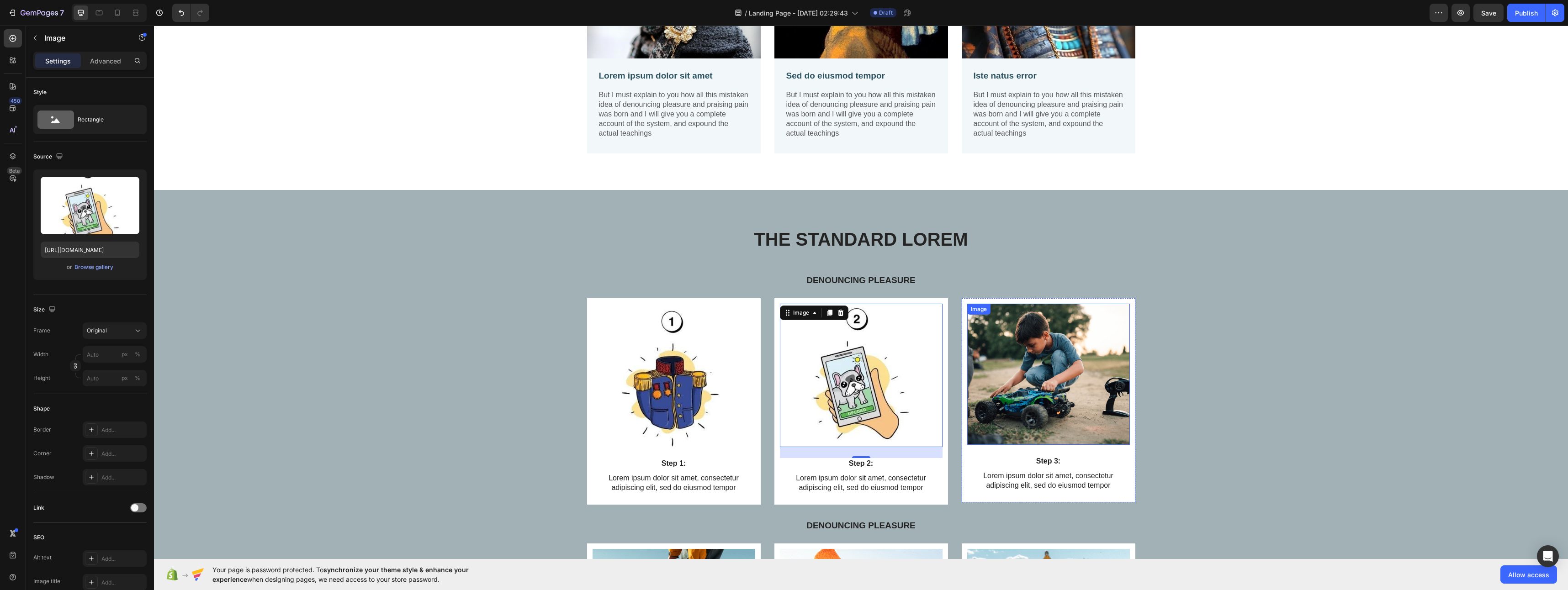
click at [1051, 366] on img at bounding box center [1048, 374] width 163 height 141
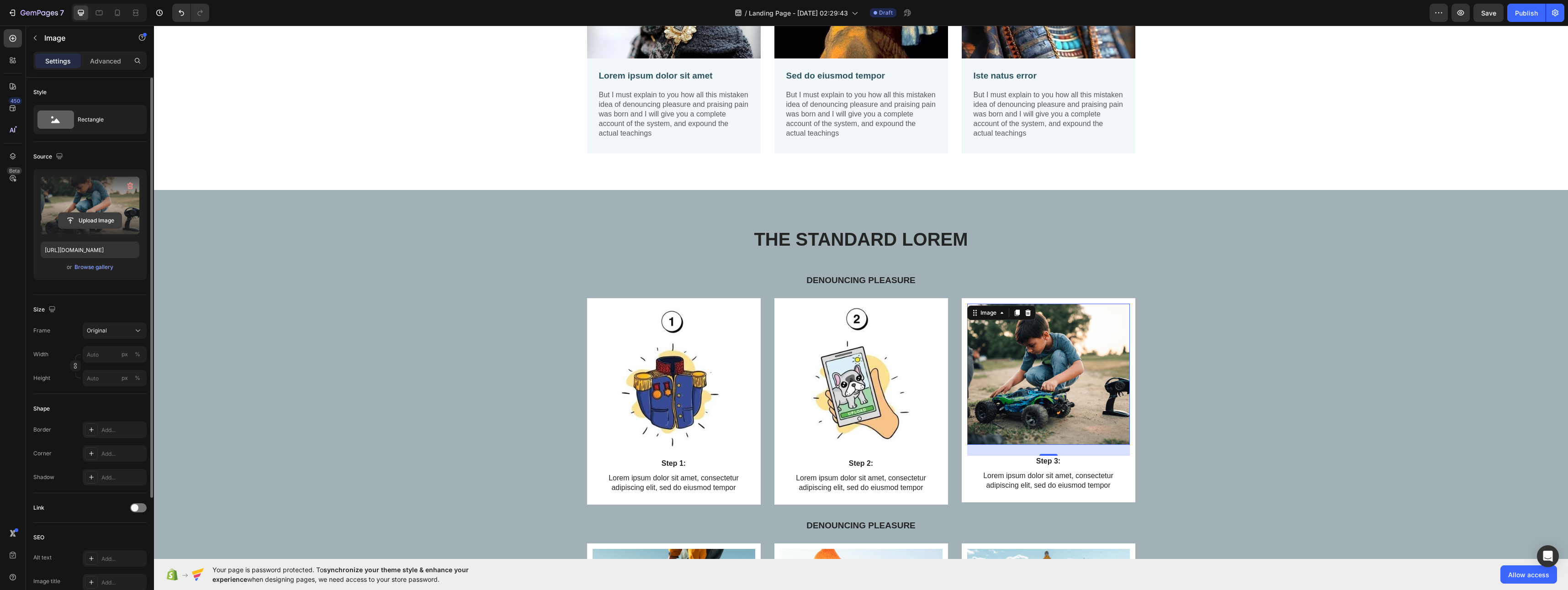
click at [96, 220] on input "file" at bounding box center [90, 221] width 63 height 16
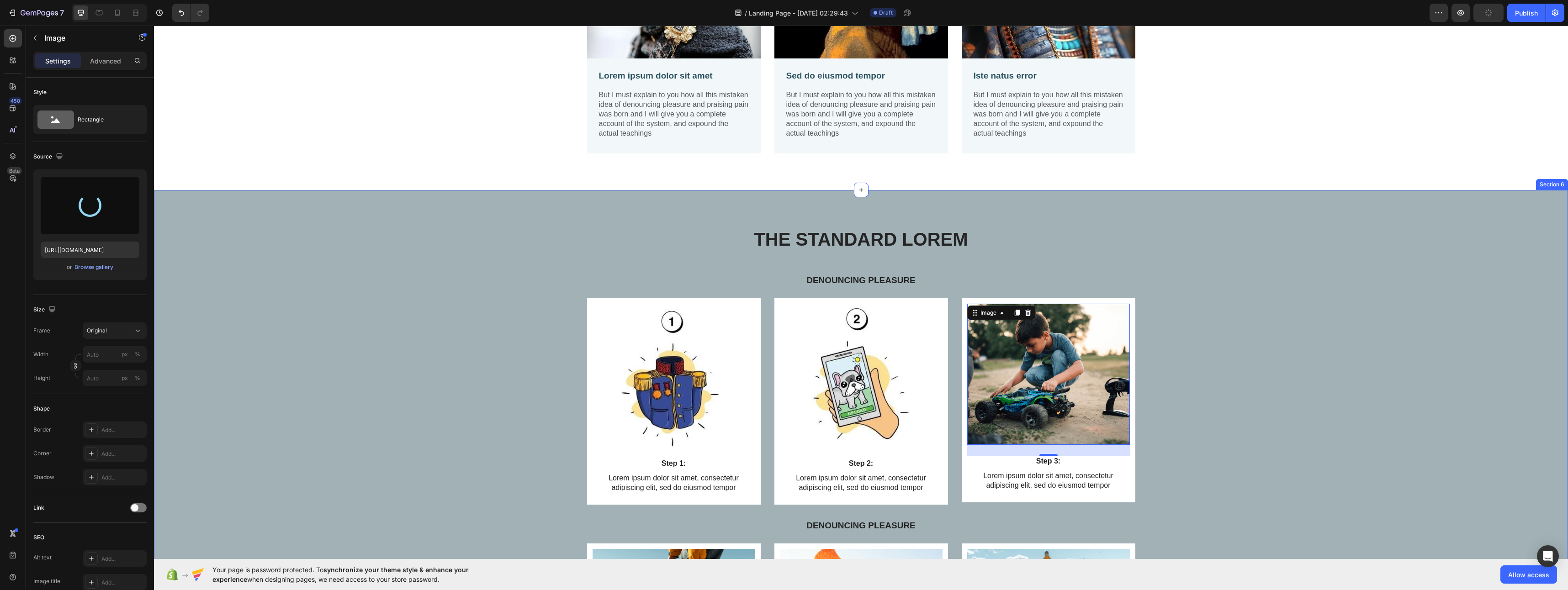
type input "[URL][DOMAIN_NAME]"
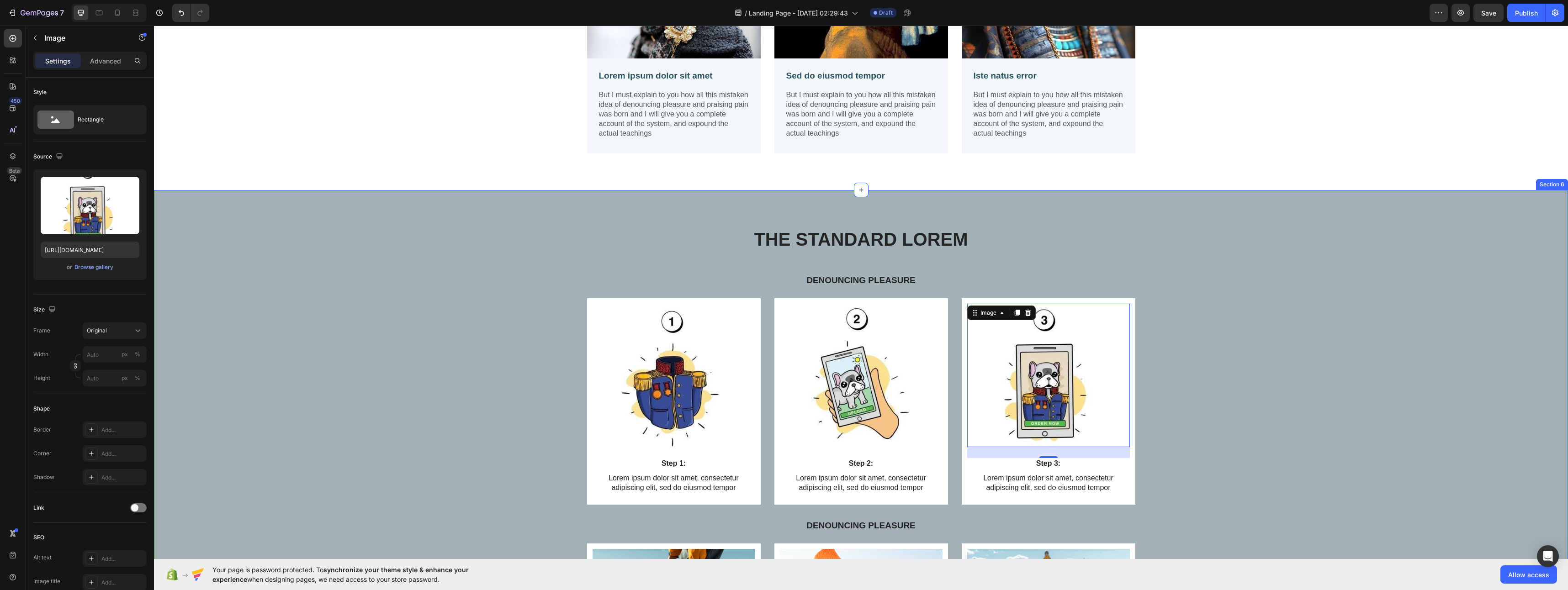
click at [1200, 451] on div "Image Step 1: Text Block Lorem ipsum dolor sit amet, consectetur adipiscing eli…" at bounding box center [861, 408] width 1401 height 221
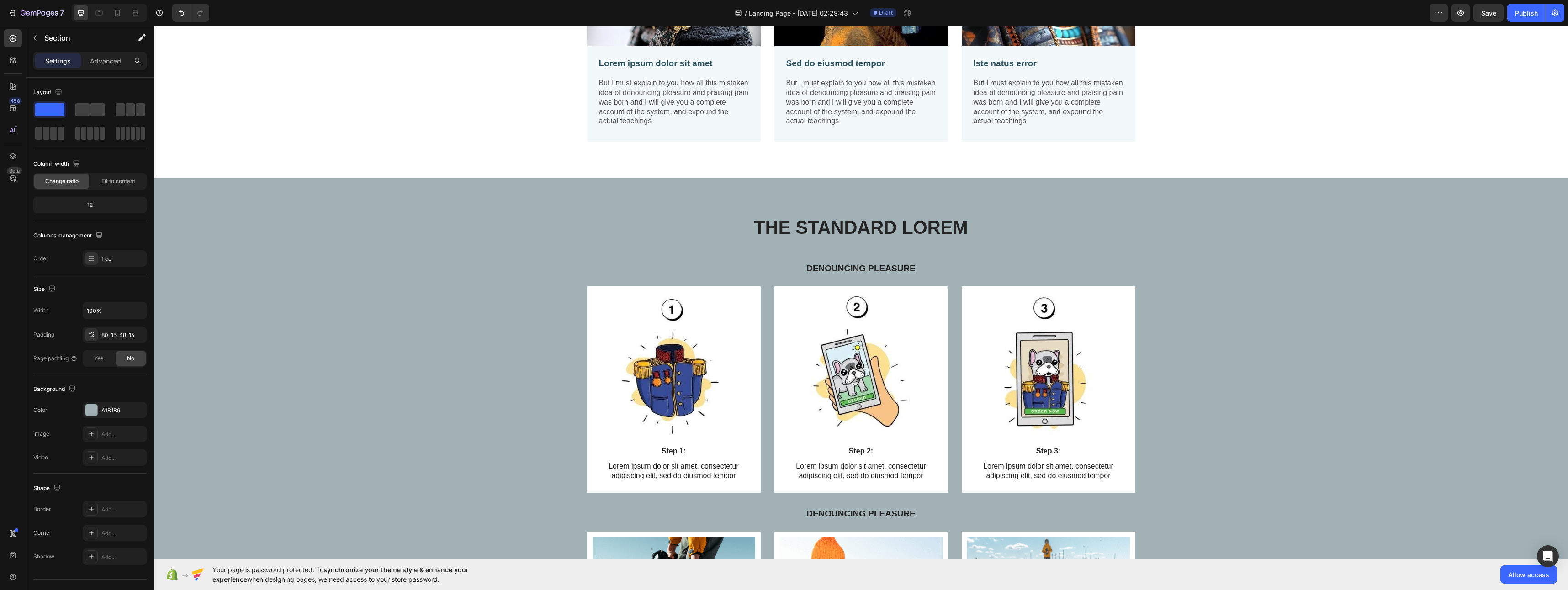
scroll to position [1735, 0]
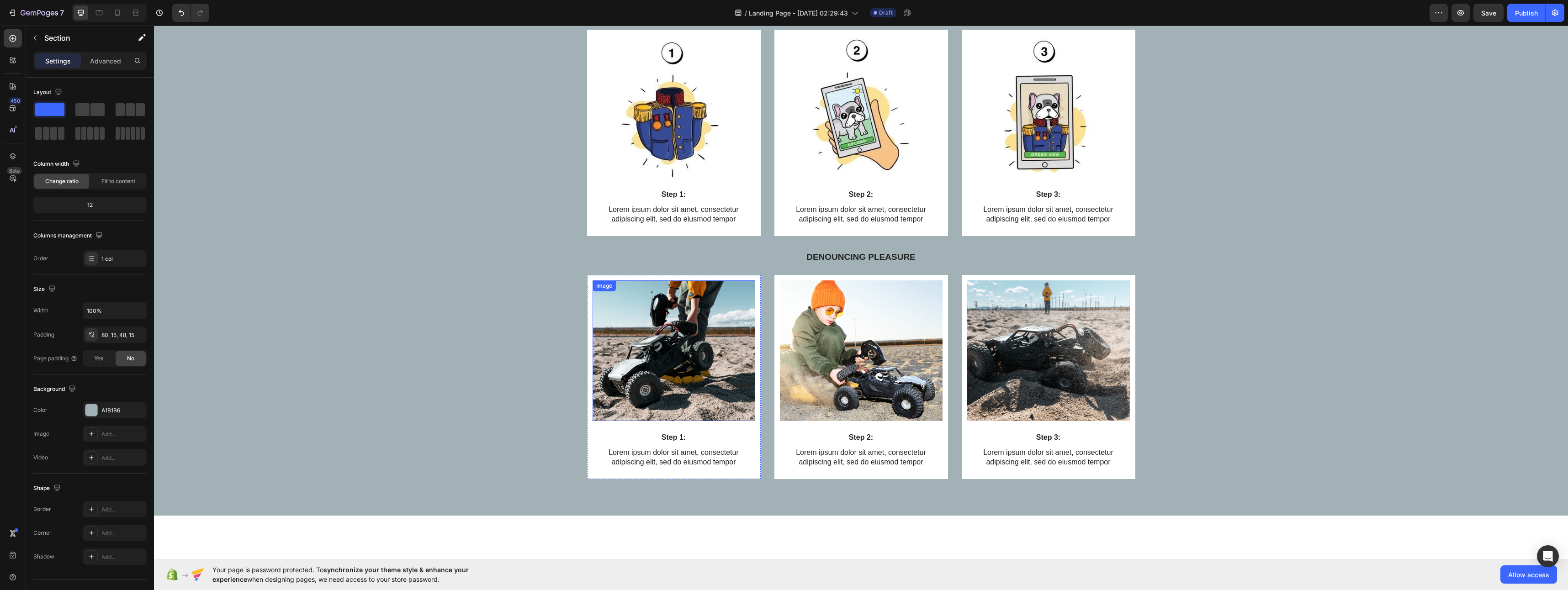
click at [678, 382] on img at bounding box center [674, 351] width 163 height 141
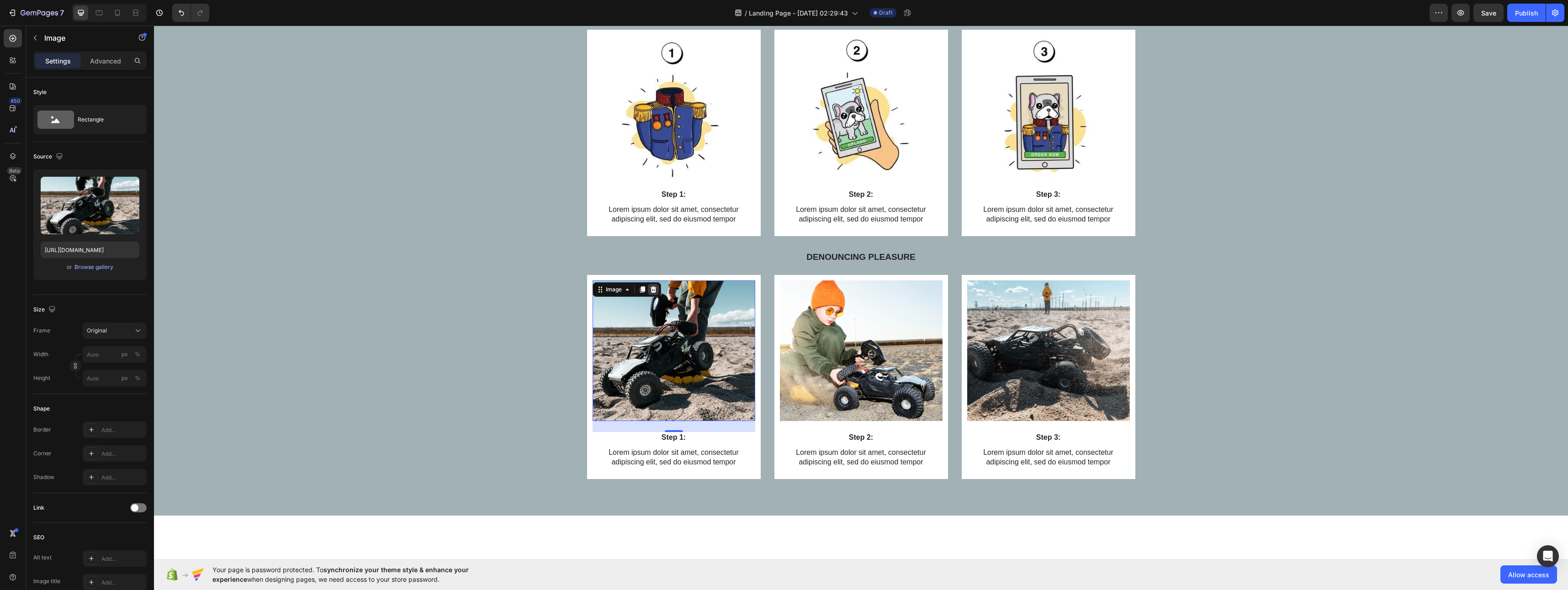
click at [649, 290] on icon at bounding box center [653, 290] width 7 height 7
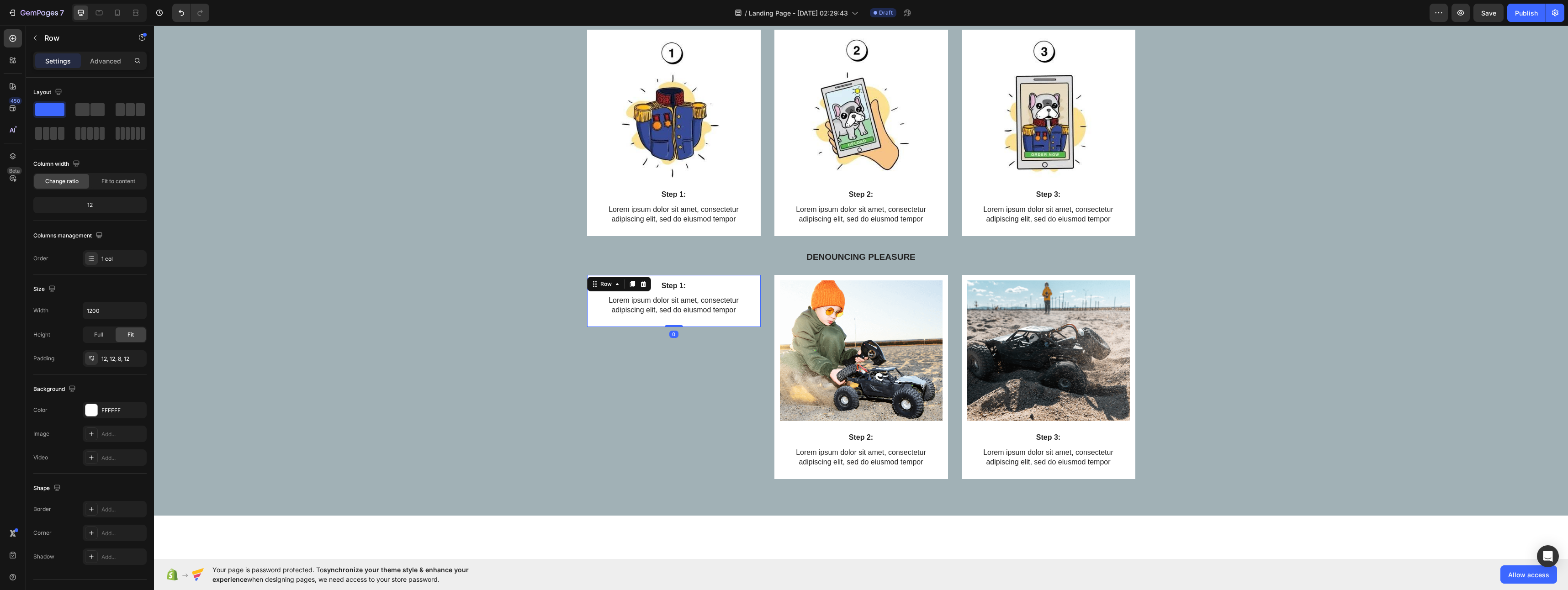
click at [699, 322] on div "Step 1: Text Block Lorem ipsum dolor sit amet, consectetur adipiscing elit, sed…" at bounding box center [674, 302] width 163 height 43
click at [643, 285] on icon at bounding box center [643, 284] width 7 height 7
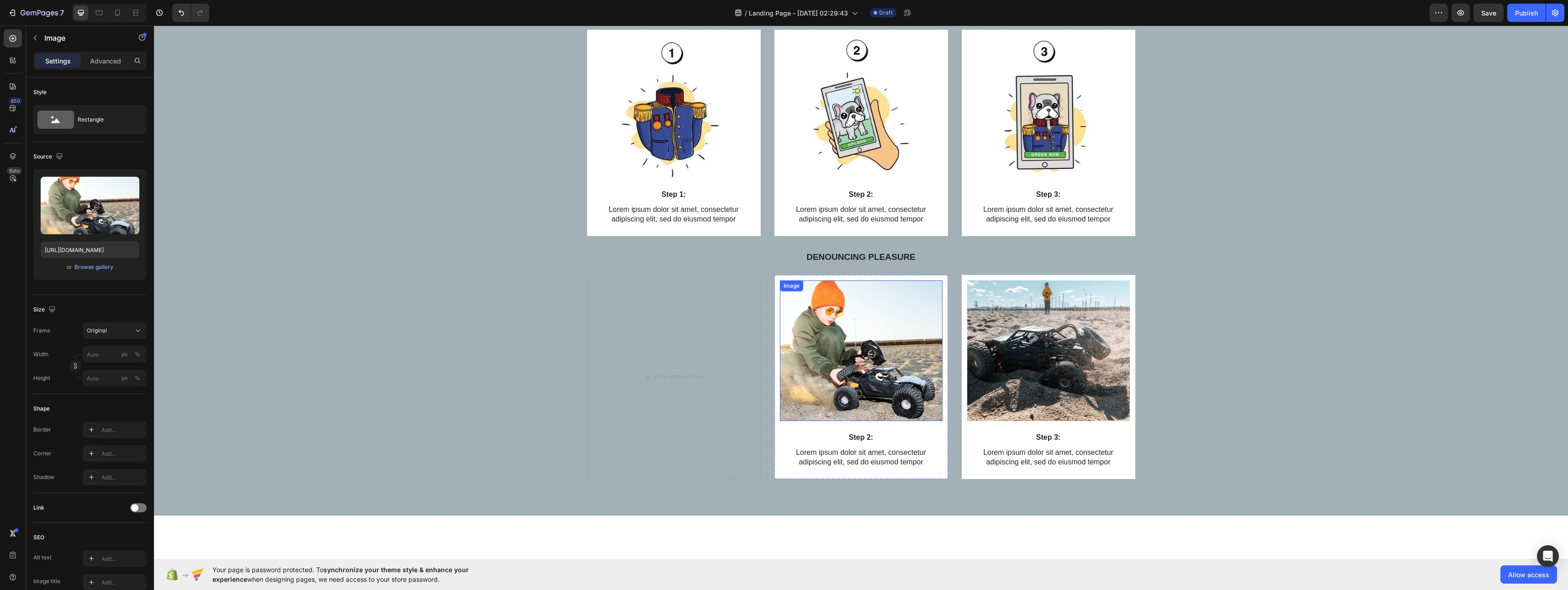
click at [833, 367] on img at bounding box center [861, 351] width 163 height 141
click at [838, 290] on icon at bounding box center [841, 289] width 6 height 7
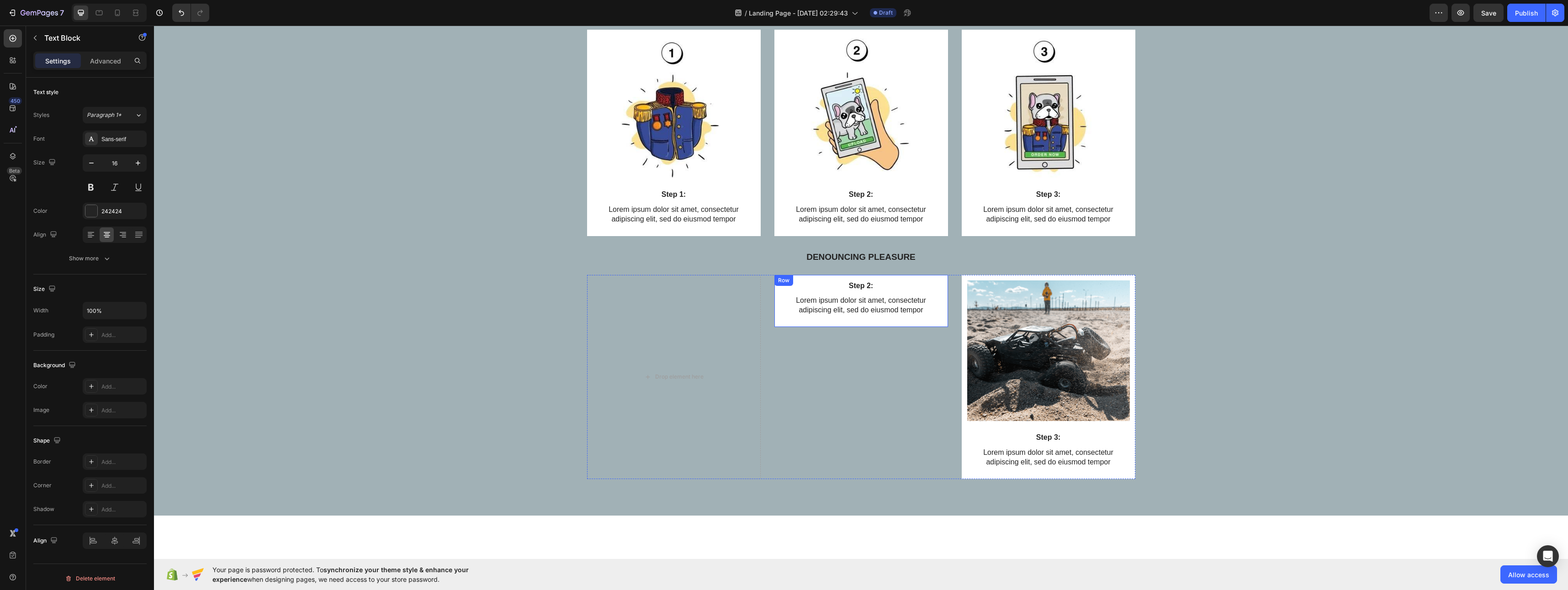
click at [875, 312] on p "Lorem ipsum dolor sit amet, consectetur adipiscing elit, sed do eiusmod tempor" at bounding box center [861, 305] width 161 height 19
click at [849, 322] on icon at bounding box center [852, 324] width 6 height 7
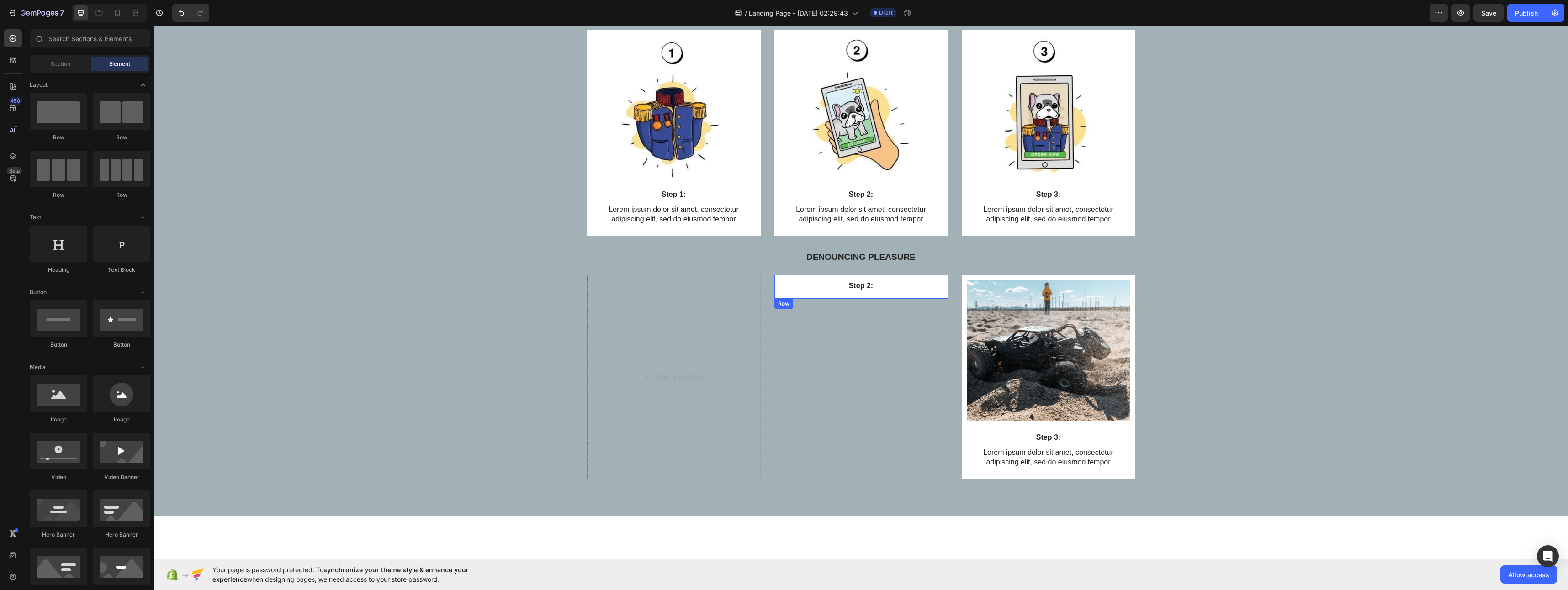
click at [872, 292] on div "Step 2: Text Block" at bounding box center [861, 288] width 163 height 15
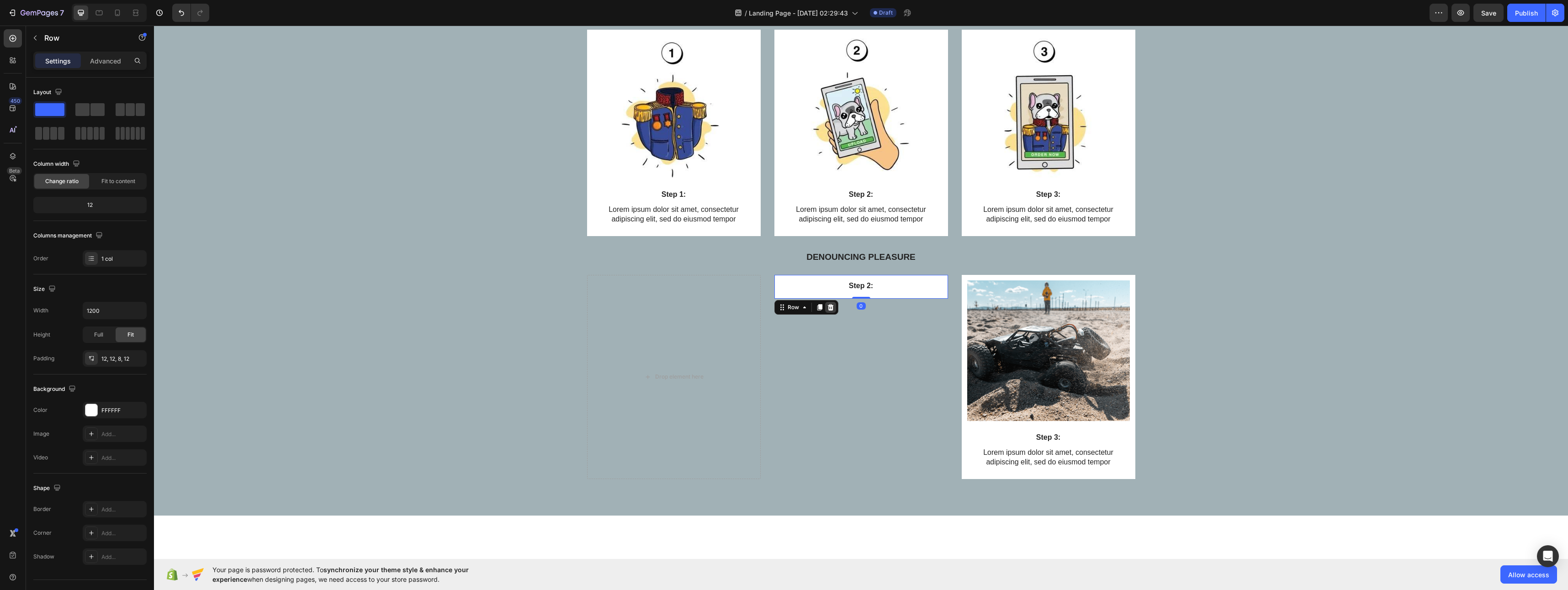
click at [829, 309] on icon at bounding box center [830, 307] width 6 height 7
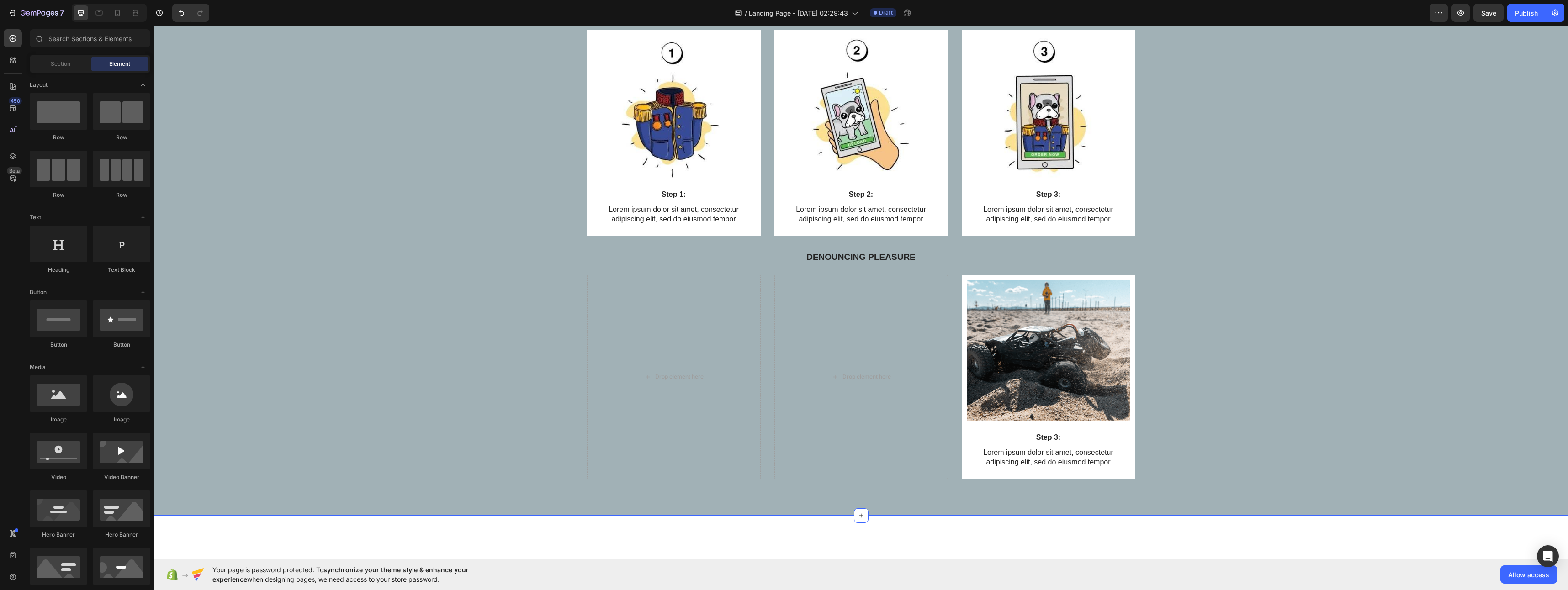
click at [397, 338] on div "Drop element here Drop element here Image Step 3: Text Block Lorem ipsum dolor …" at bounding box center [861, 384] width 1401 height 219
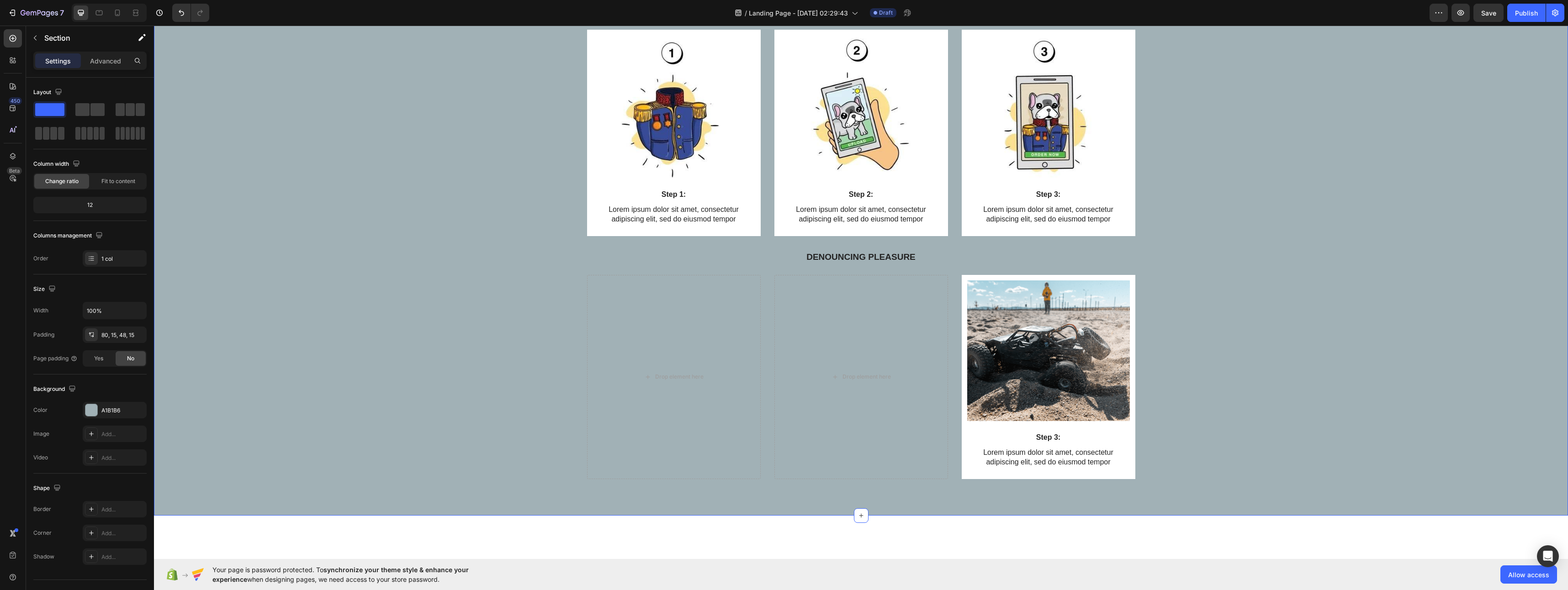
click at [376, 376] on div "Drop element here Drop element here Image Step 3: Text Block Lorem ipsum dolor …" at bounding box center [861, 384] width 1401 height 219
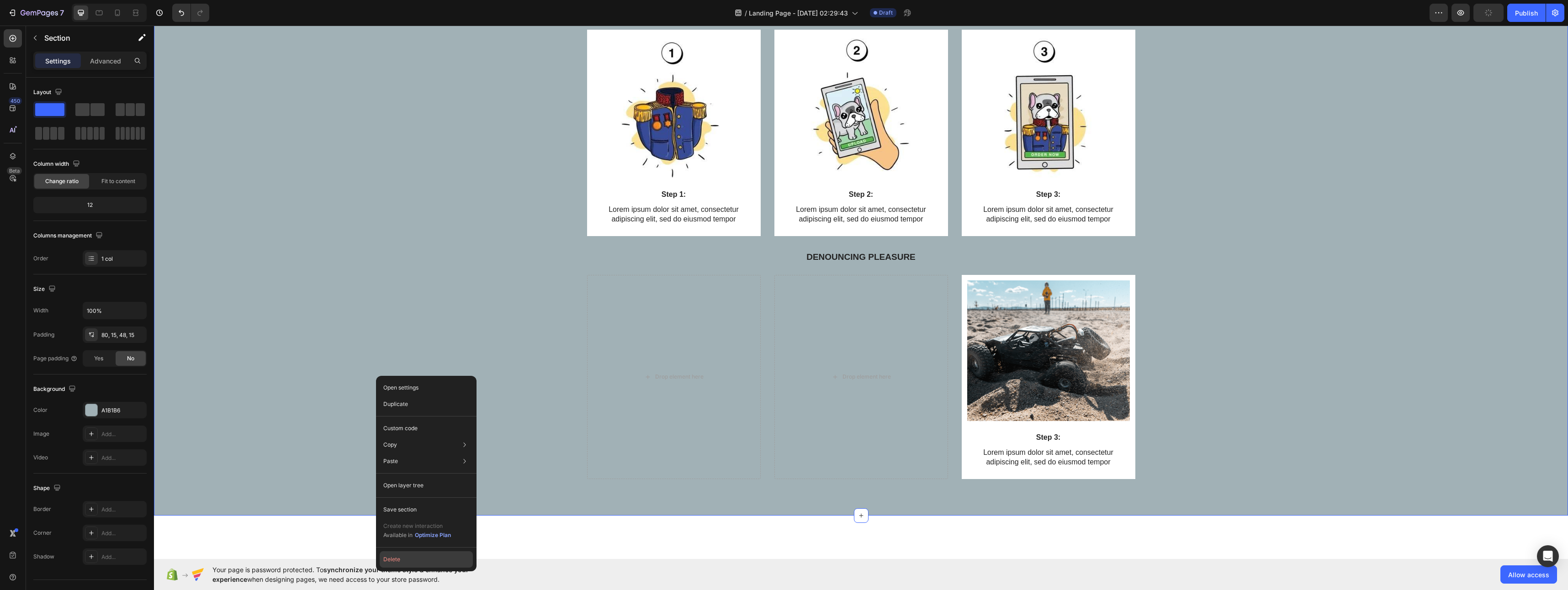
drag, startPoint x: 425, startPoint y: 557, endPoint x: 272, endPoint y: 532, distance: 155.0
click at [425, 557] on button "Delete" at bounding box center [426, 559] width 93 height 16
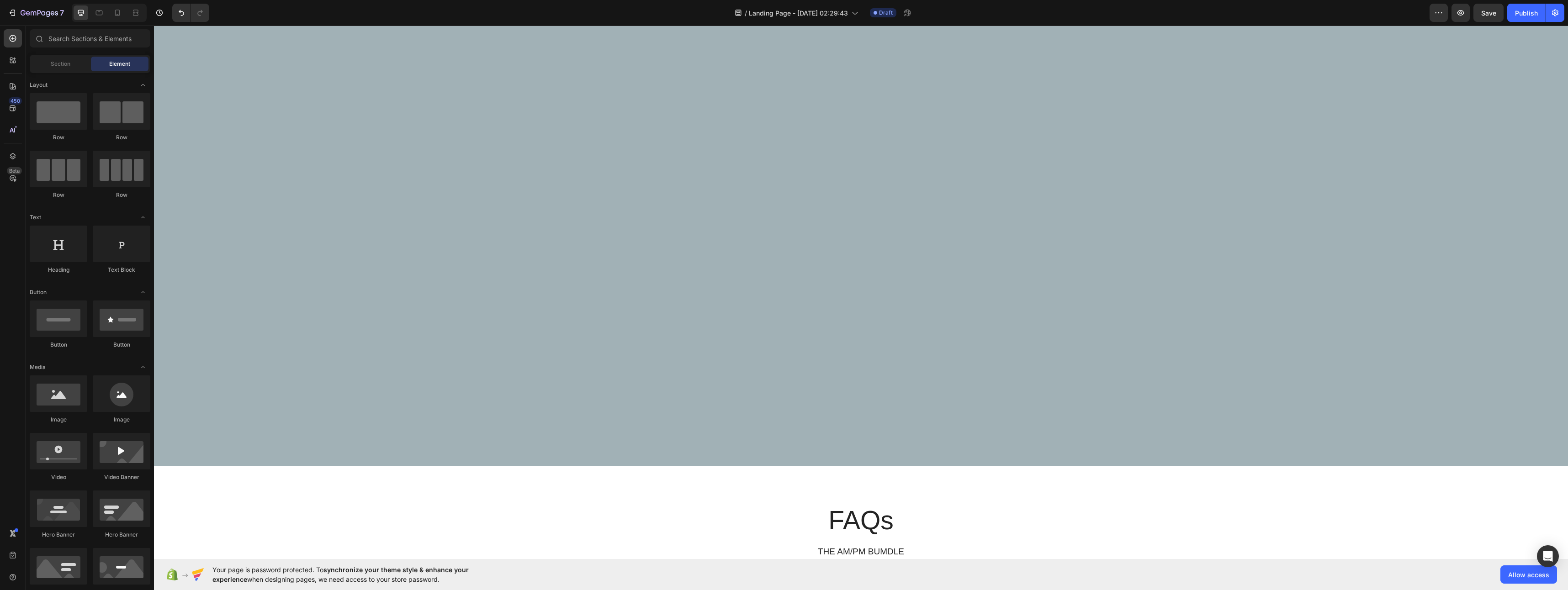
scroll to position [2601, 0]
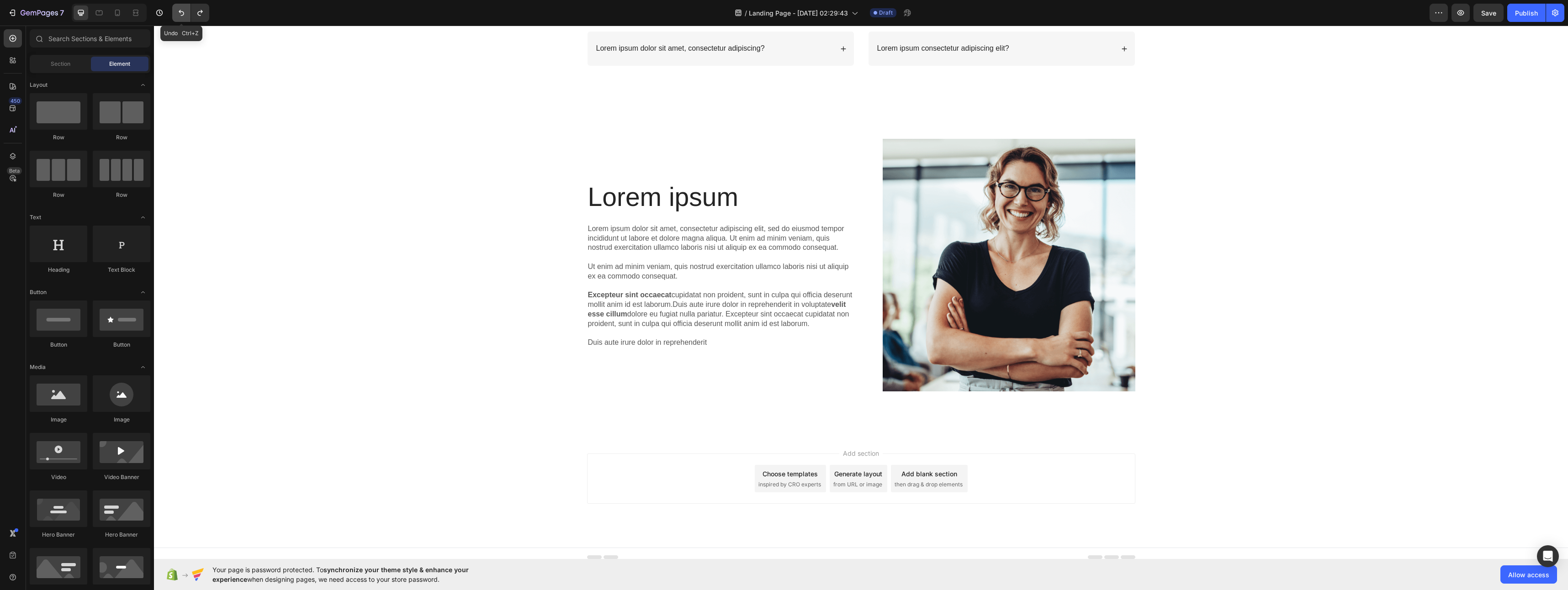
click at [184, 10] on icon "Undo/Redo" at bounding box center [181, 13] width 9 height 9
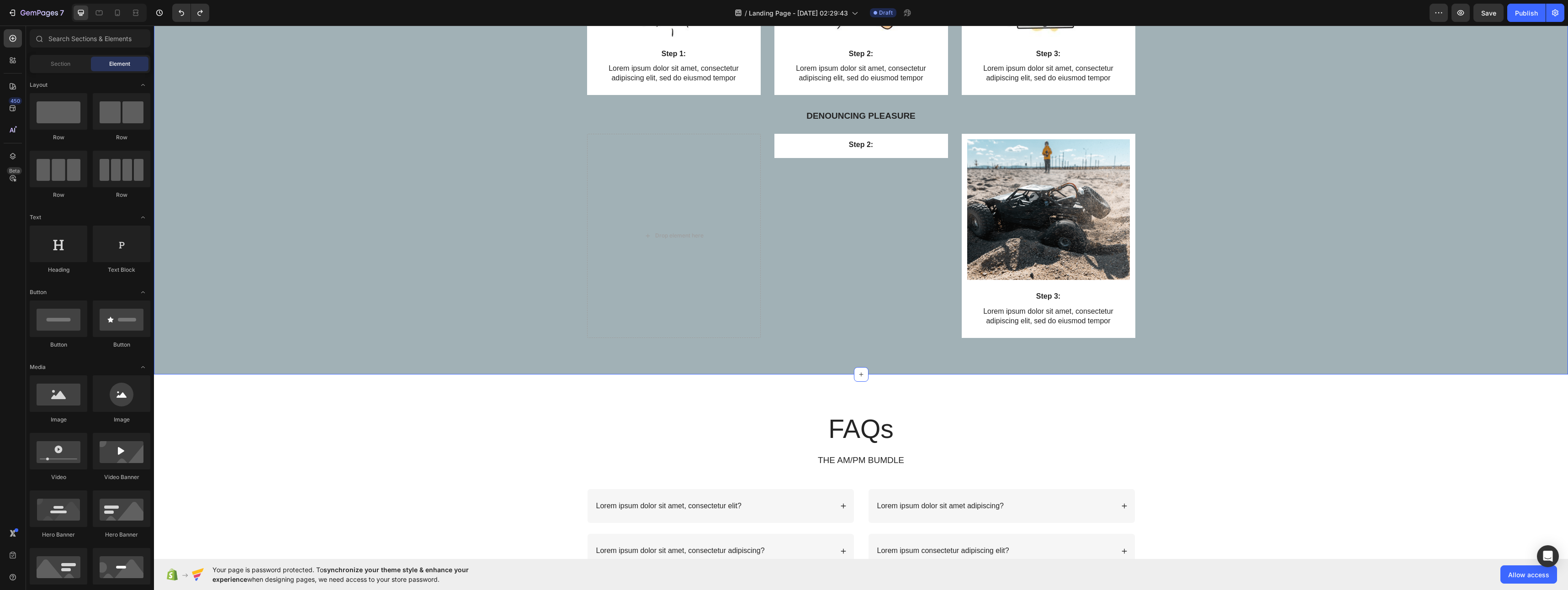
scroll to position [1825, 0]
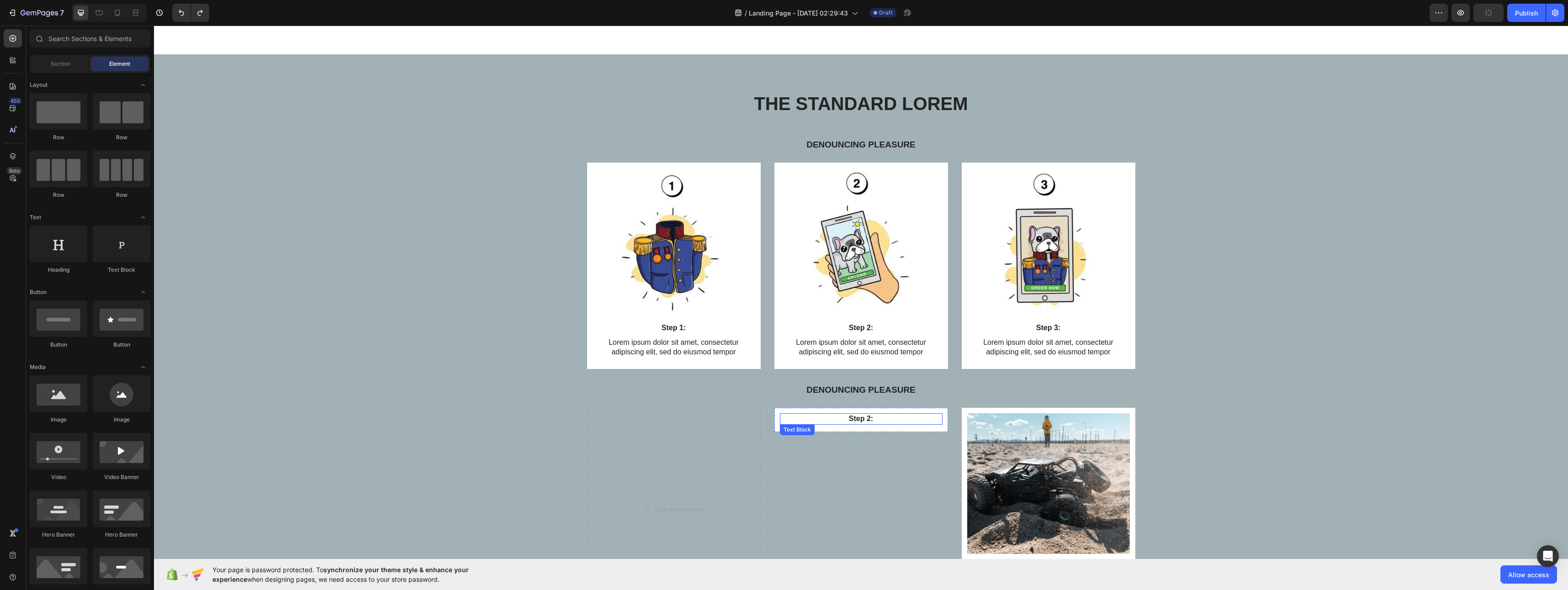
click at [806, 425] on div "Step 2: Text Block" at bounding box center [861, 420] width 163 height 15
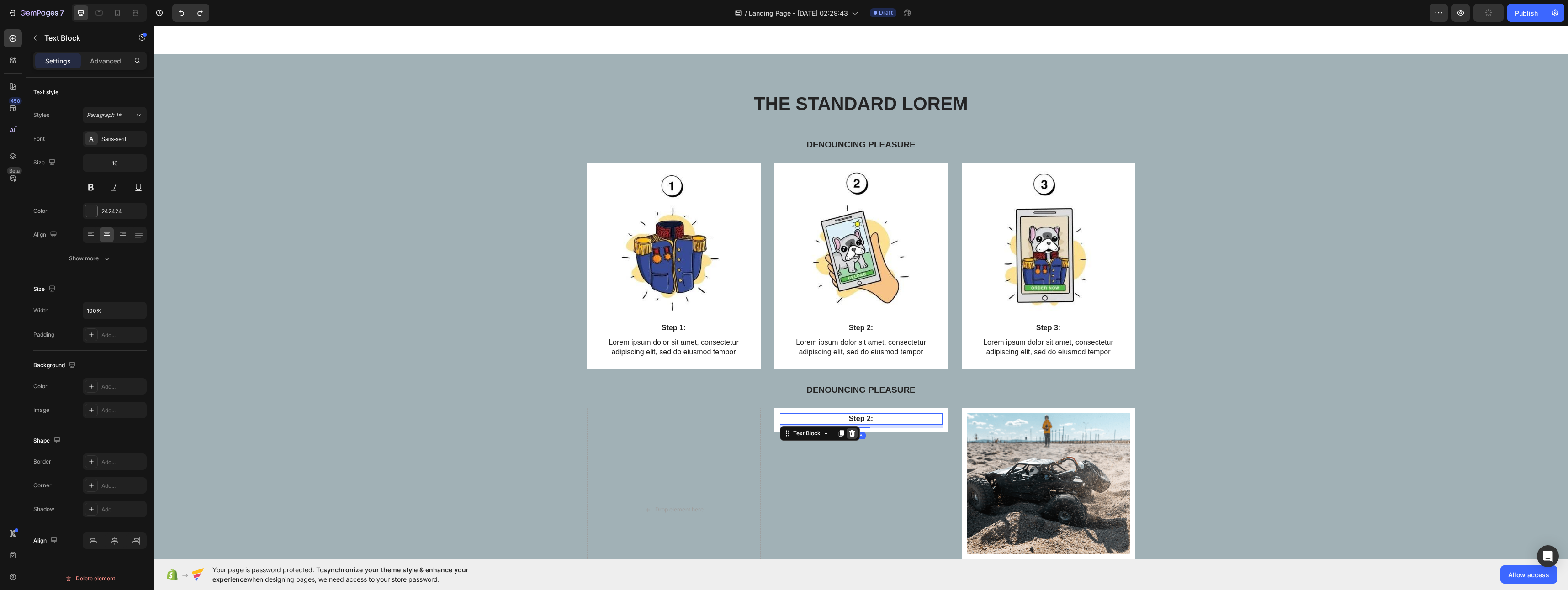
click at [850, 435] on icon at bounding box center [852, 432] width 6 height 7
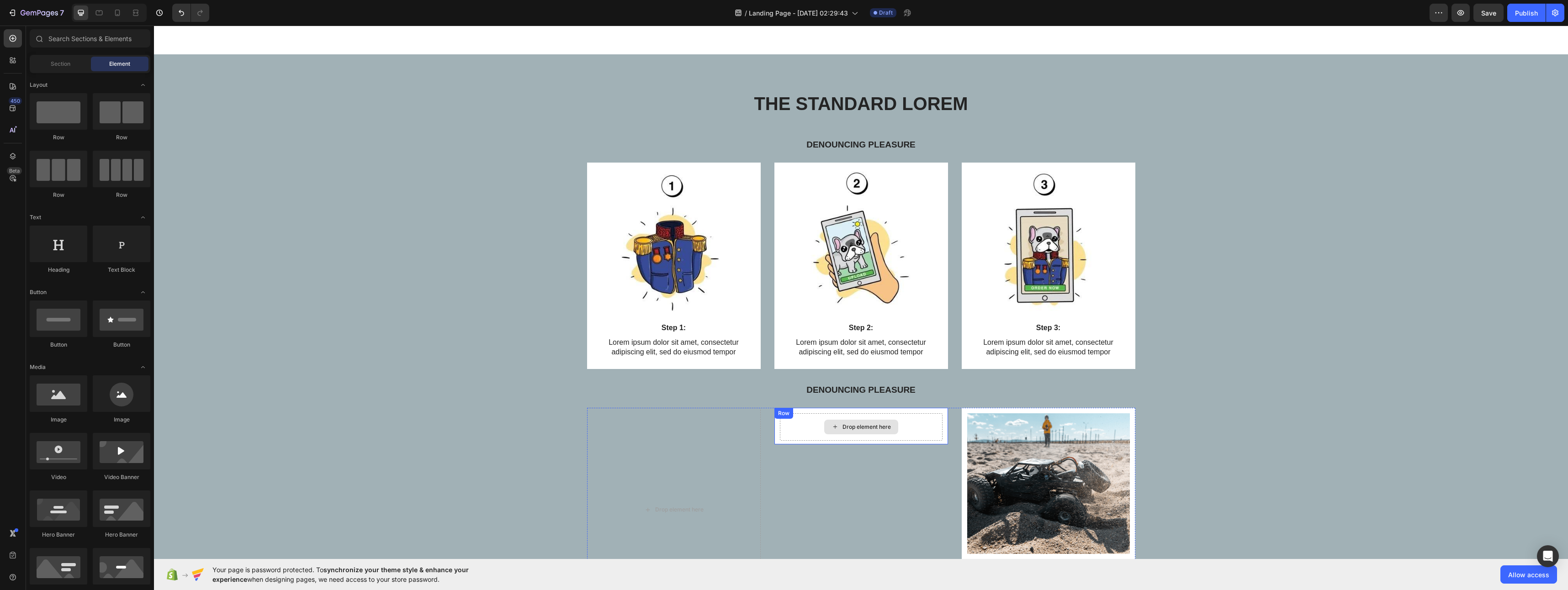
click at [796, 431] on div "Drop element here" at bounding box center [861, 426] width 163 height 27
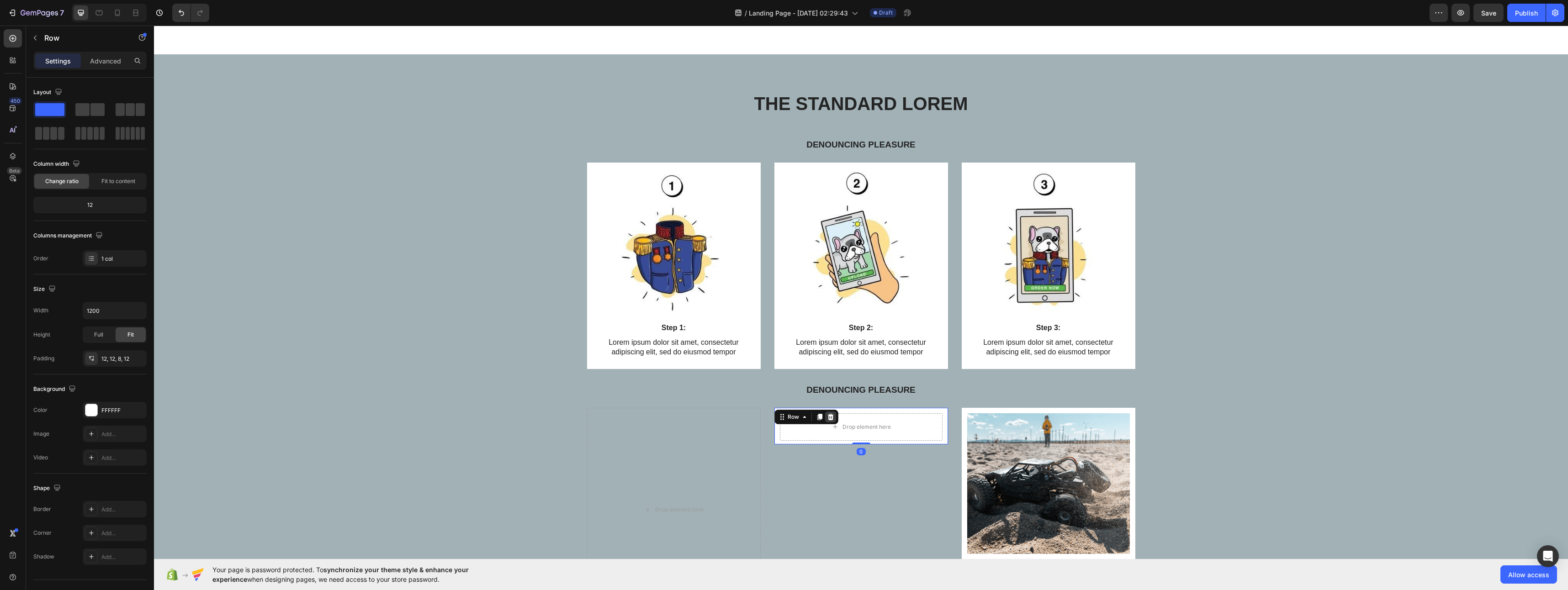
click at [825, 417] on div at bounding box center [831, 417] width 11 height 11
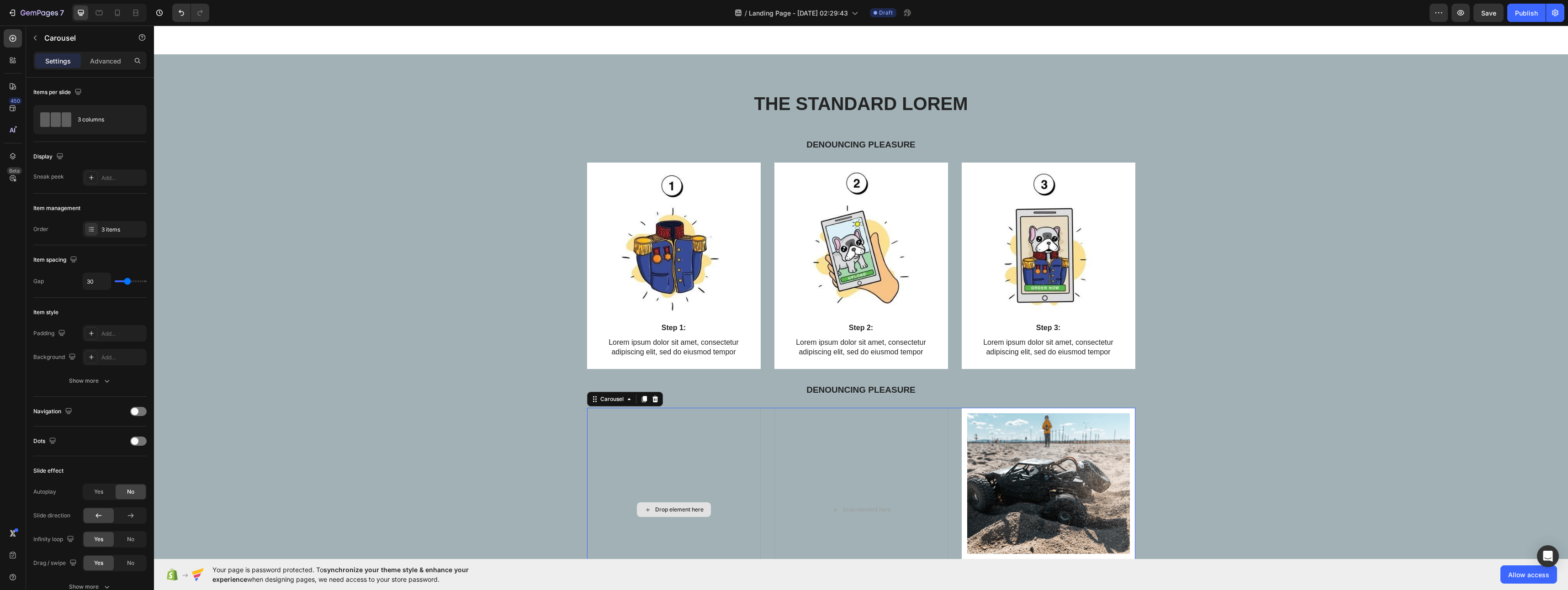
click at [740, 454] on div "Drop element here" at bounding box center [673, 510] width 173 height 204
click at [649, 397] on div at bounding box center [655, 399] width 11 height 11
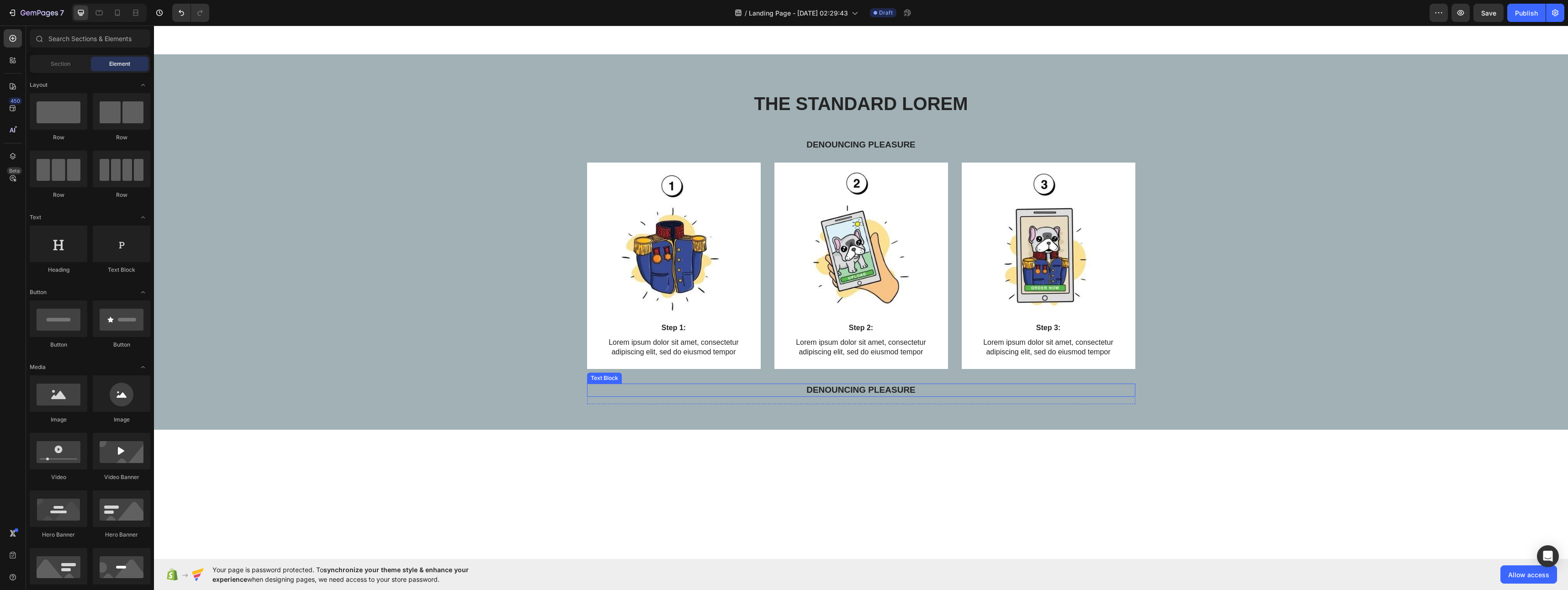
click at [869, 393] on p "Denouncing pleasure" at bounding box center [861, 390] width 547 height 12
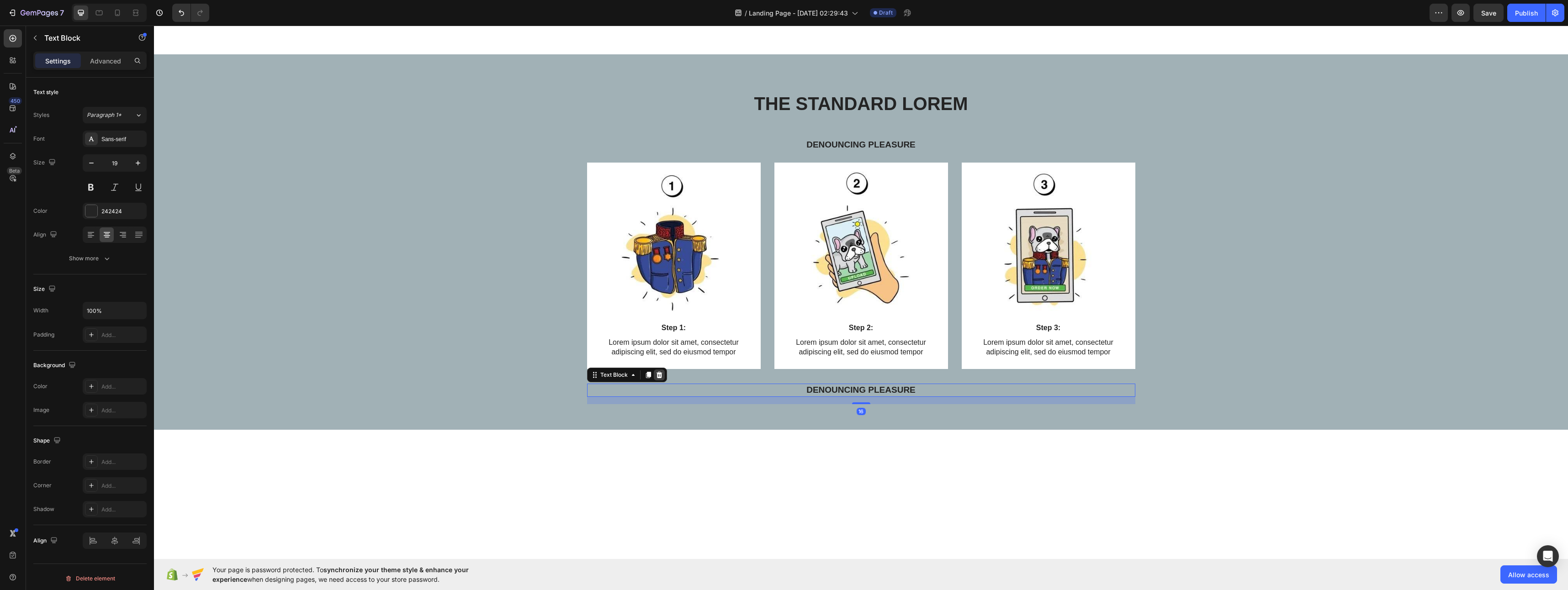
click at [658, 374] on icon at bounding box center [659, 375] width 7 height 7
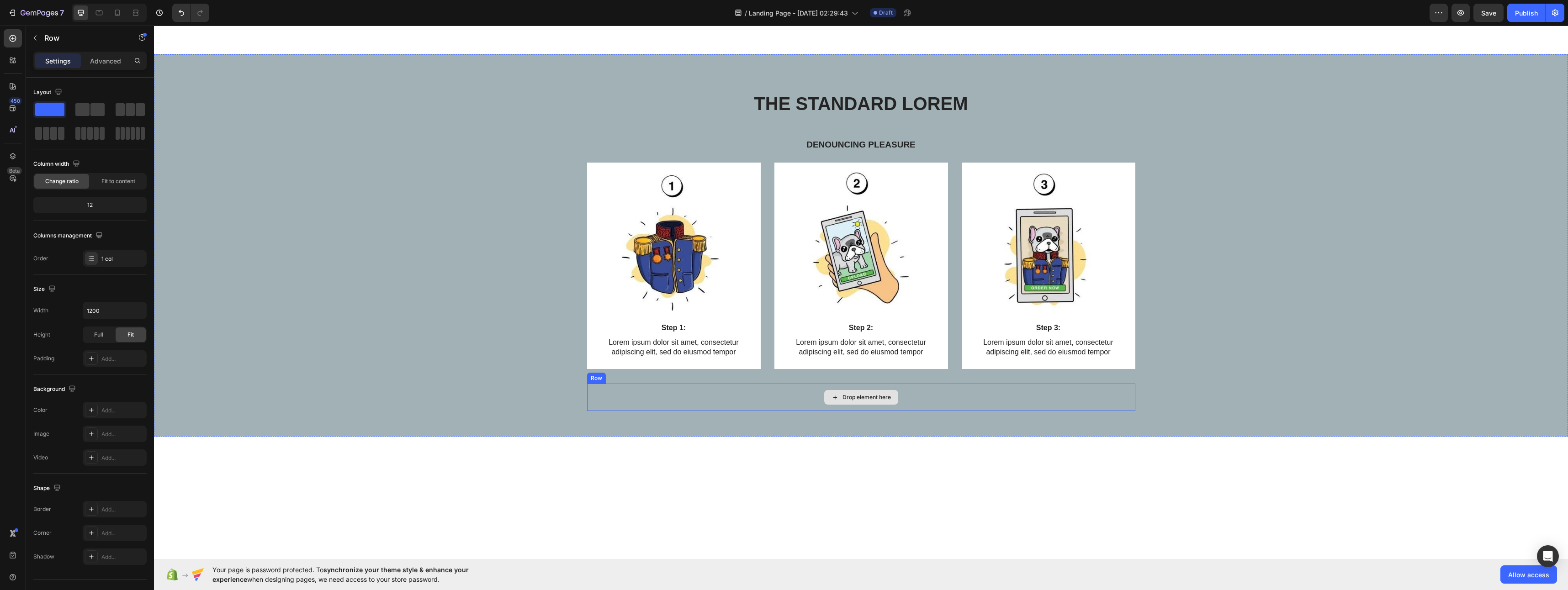
click at [771, 404] on div "Drop element here" at bounding box center [861, 397] width 548 height 27
click at [640, 372] on icon at bounding box center [643, 375] width 7 height 7
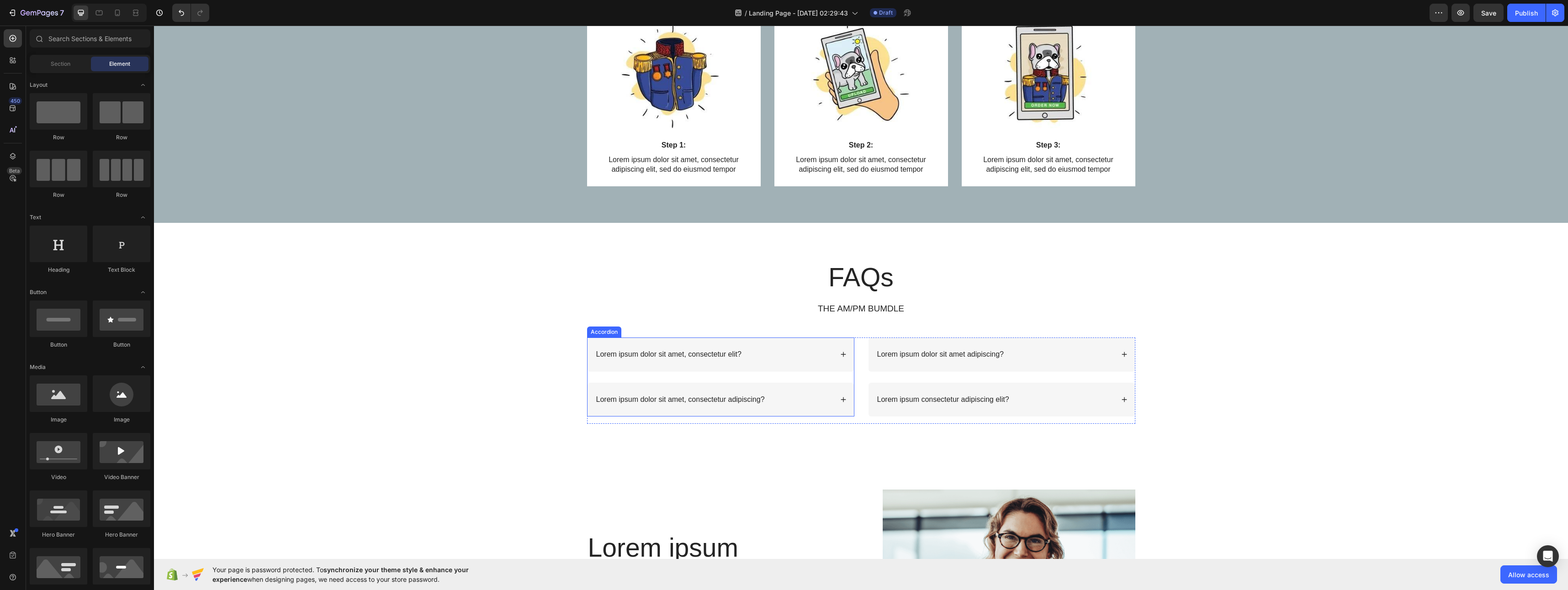
scroll to position [2098, 0]
